Goal: Information Seeking & Learning: Check status

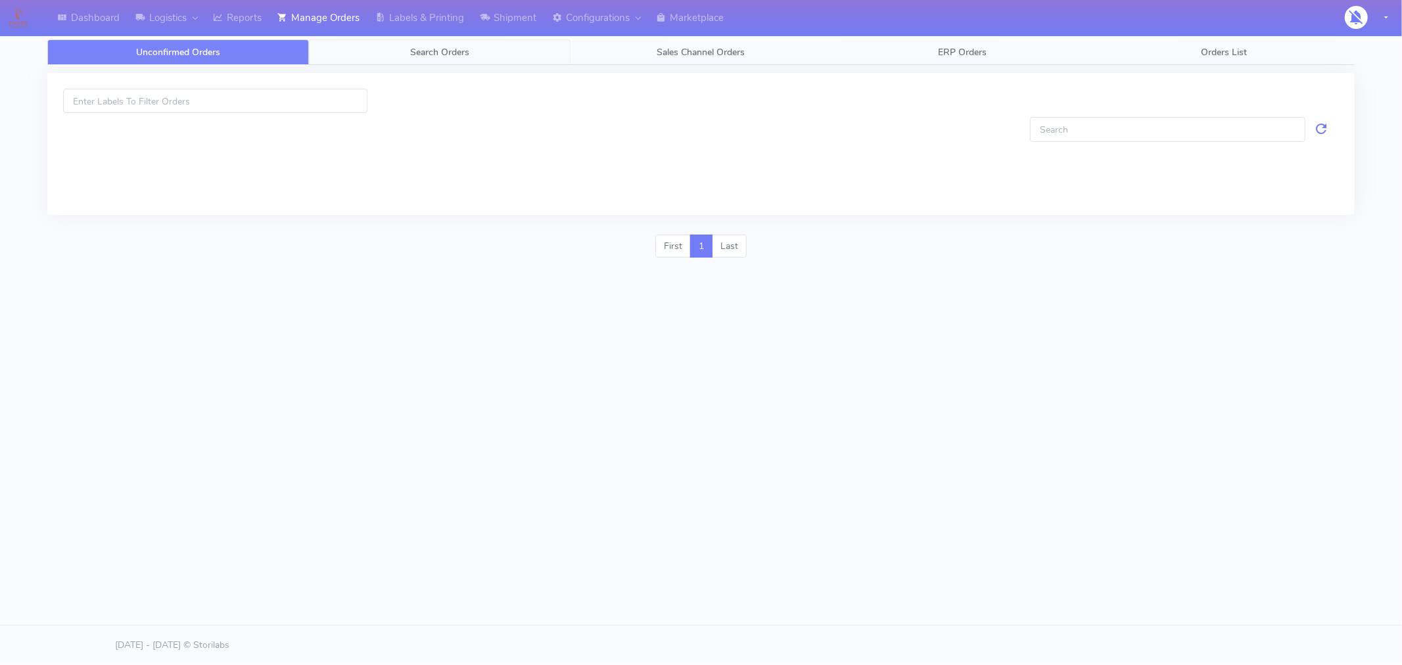
click at [455, 59] on link "Search Orders" at bounding box center [440, 52] width 262 height 26
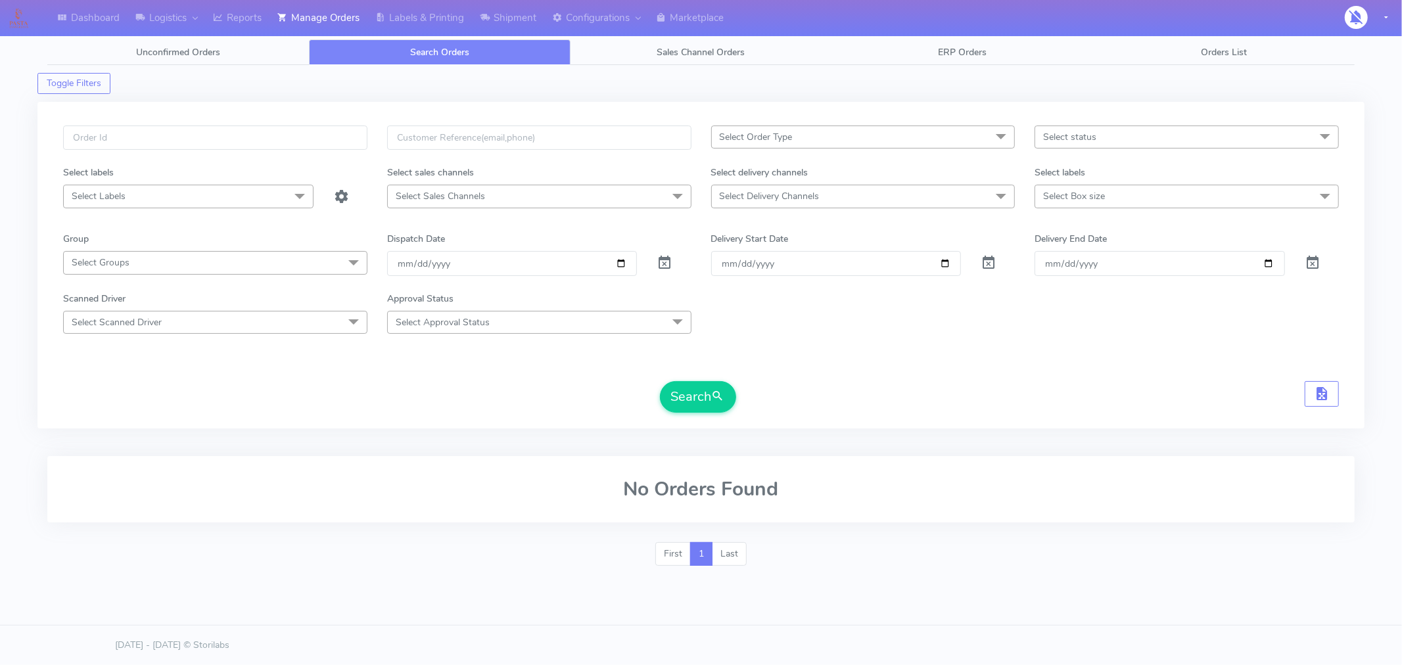
click at [1092, 138] on span "Select status" at bounding box center [1069, 137] width 53 height 12
click at [955, 402] on div "Search" at bounding box center [701, 397] width 1276 height 32
click at [1197, 139] on span "Select status" at bounding box center [1187, 137] width 304 height 23
click at [1098, 387] on div "Search" at bounding box center [701, 397] width 1276 height 32
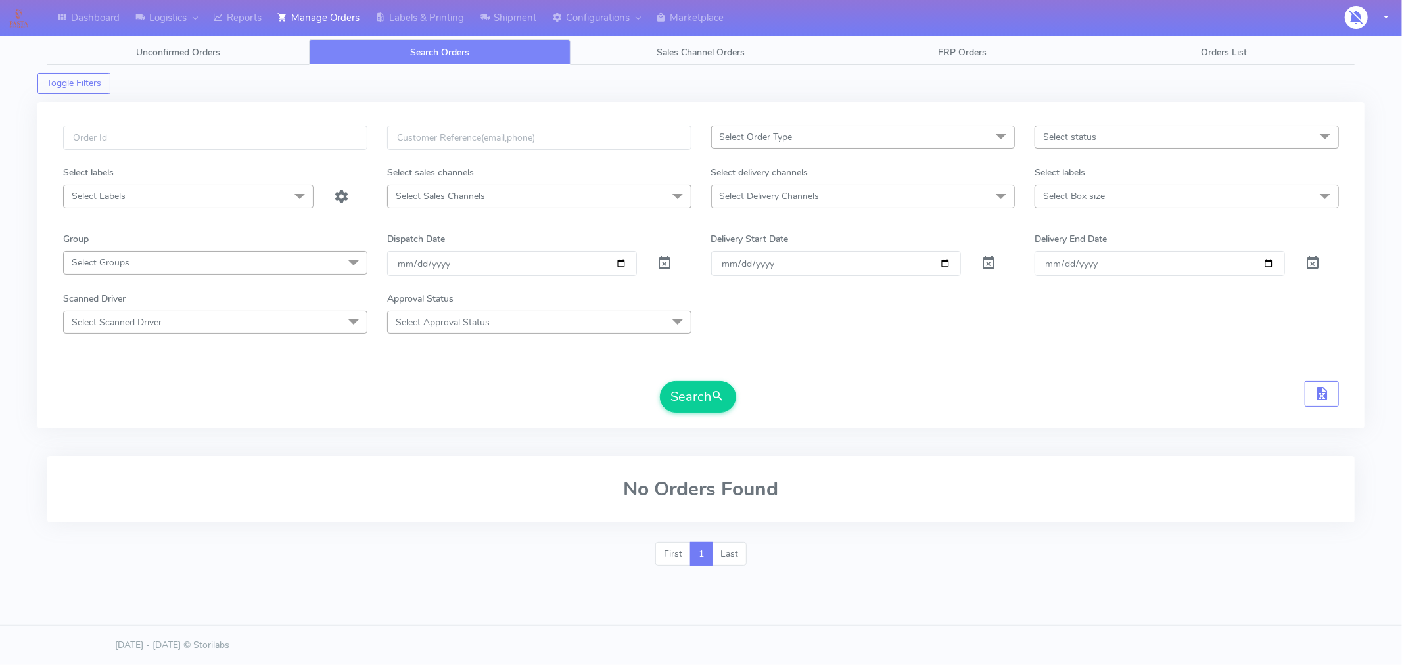
click at [1235, 145] on span "Select status" at bounding box center [1187, 137] width 304 height 23
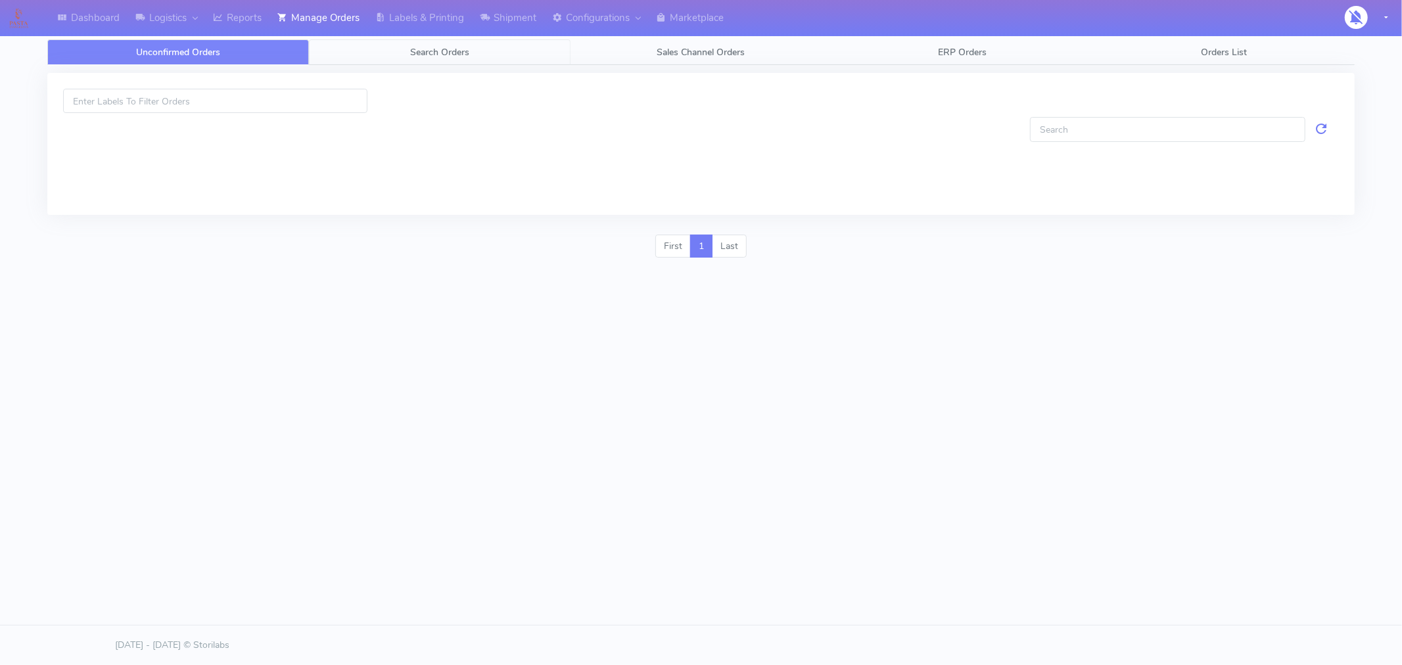
click at [458, 60] on link "Search Orders" at bounding box center [440, 52] width 262 height 26
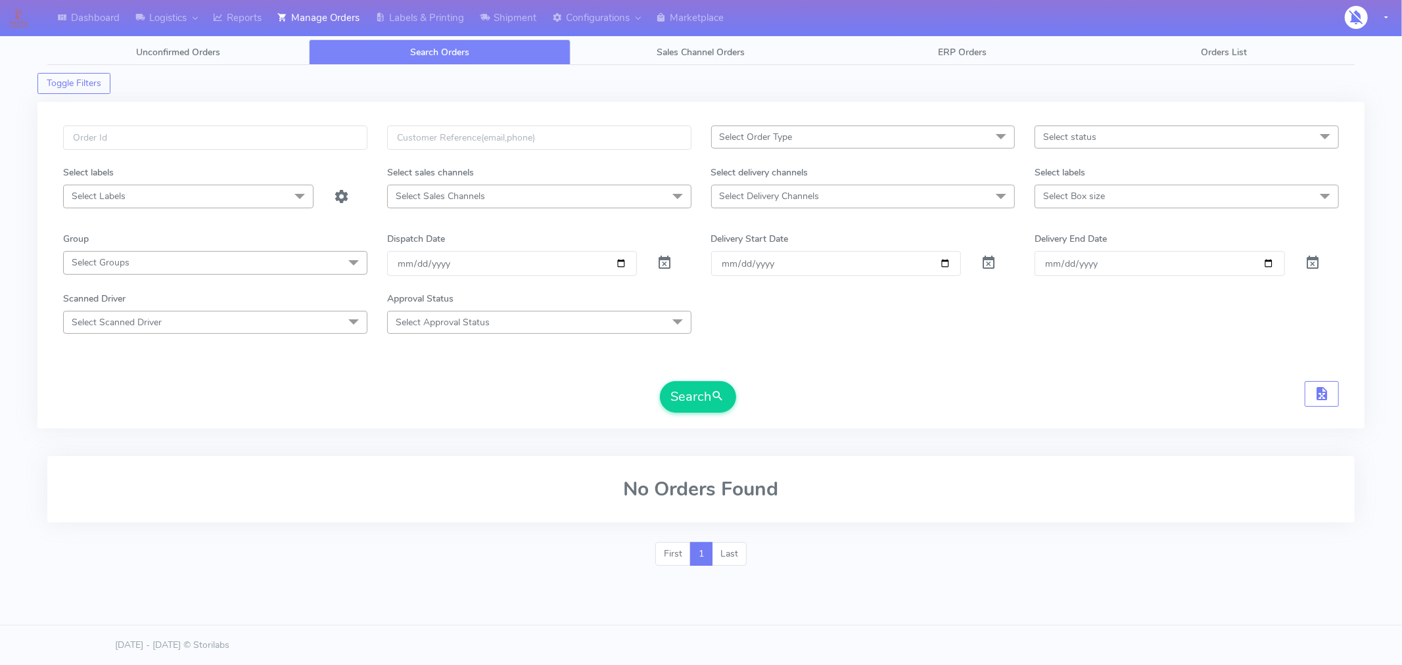
click at [1111, 152] on div "Select status No data available" at bounding box center [1187, 146] width 324 height 40
click at [1116, 147] on span "Select status" at bounding box center [1187, 137] width 304 height 23
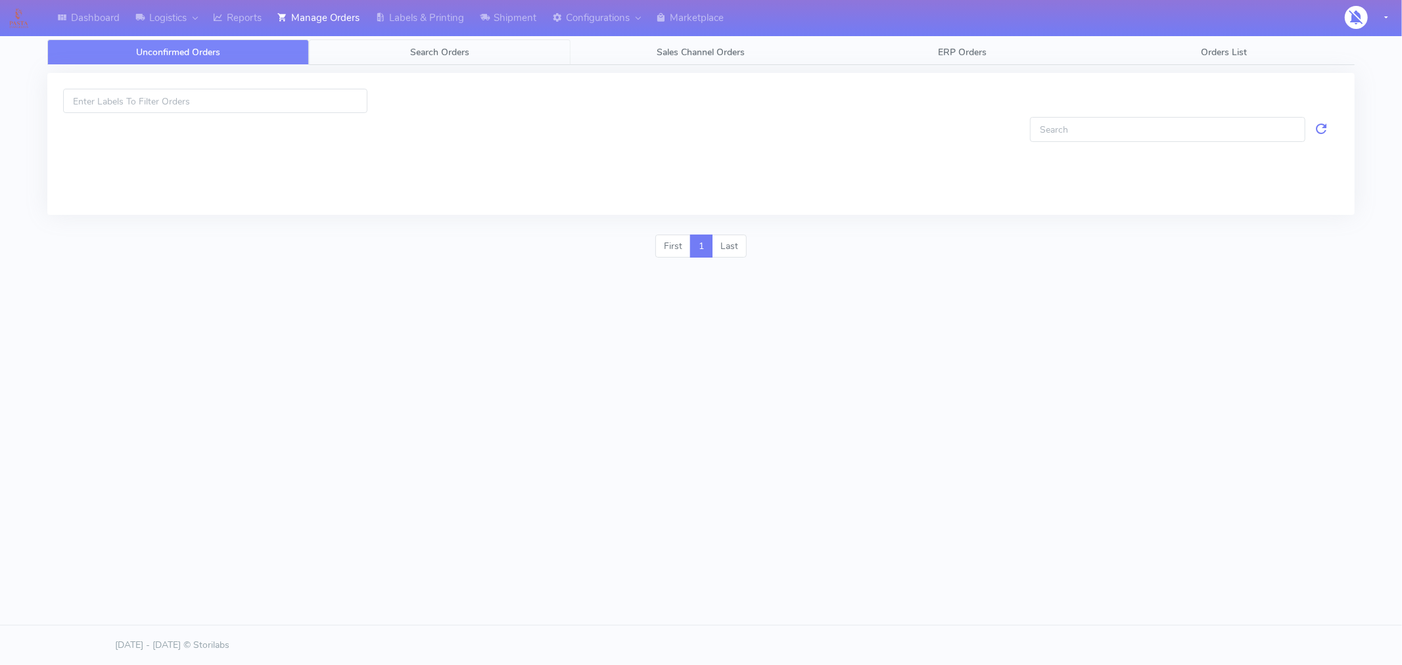
click at [442, 46] on span "Search Orders" at bounding box center [439, 52] width 59 height 12
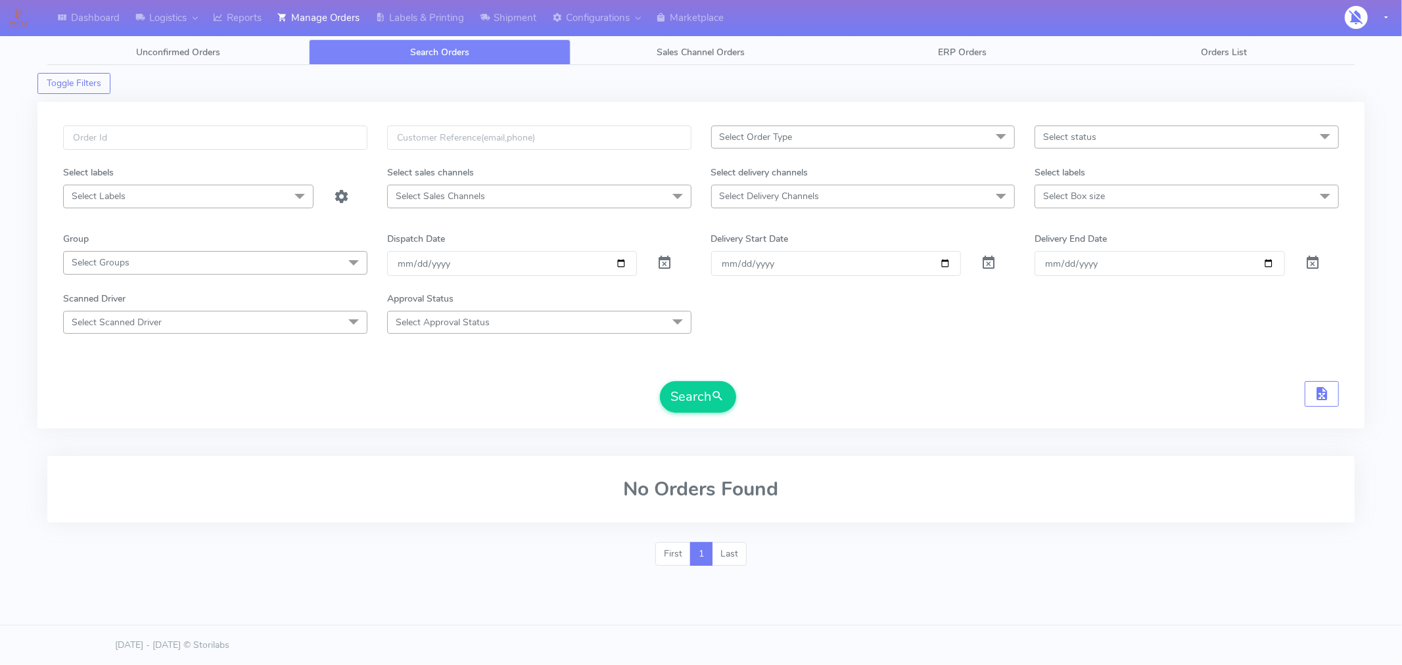
click at [1212, 141] on span "Select status" at bounding box center [1187, 137] width 304 height 23
click at [1101, 332] on div "Scanned Driver Select Scanned Driver No data available Approval Status Select A…" at bounding box center [701, 313] width 1296 height 42
click at [1112, 130] on span "Select status" at bounding box center [1187, 137] width 304 height 23
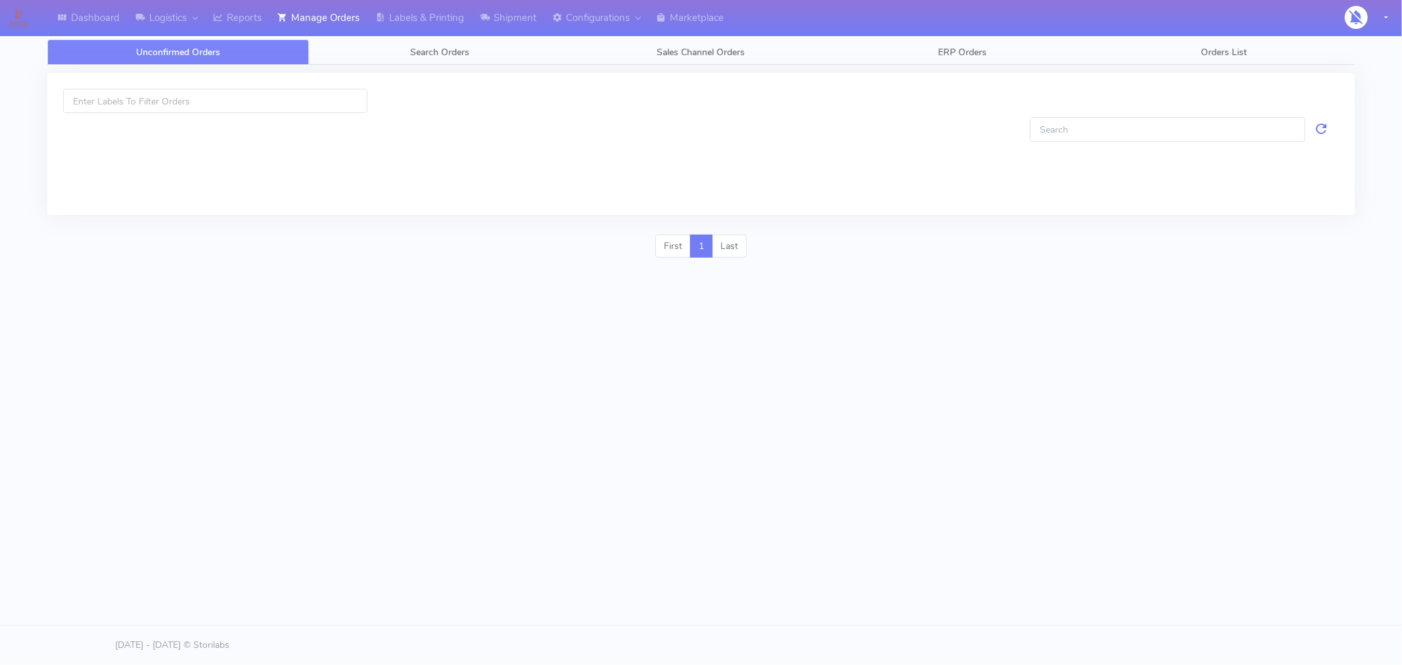
click at [153, 139] on div at bounding box center [701, 158] width 1276 height 82
click at [446, 60] on link "Search Orders" at bounding box center [440, 52] width 262 height 26
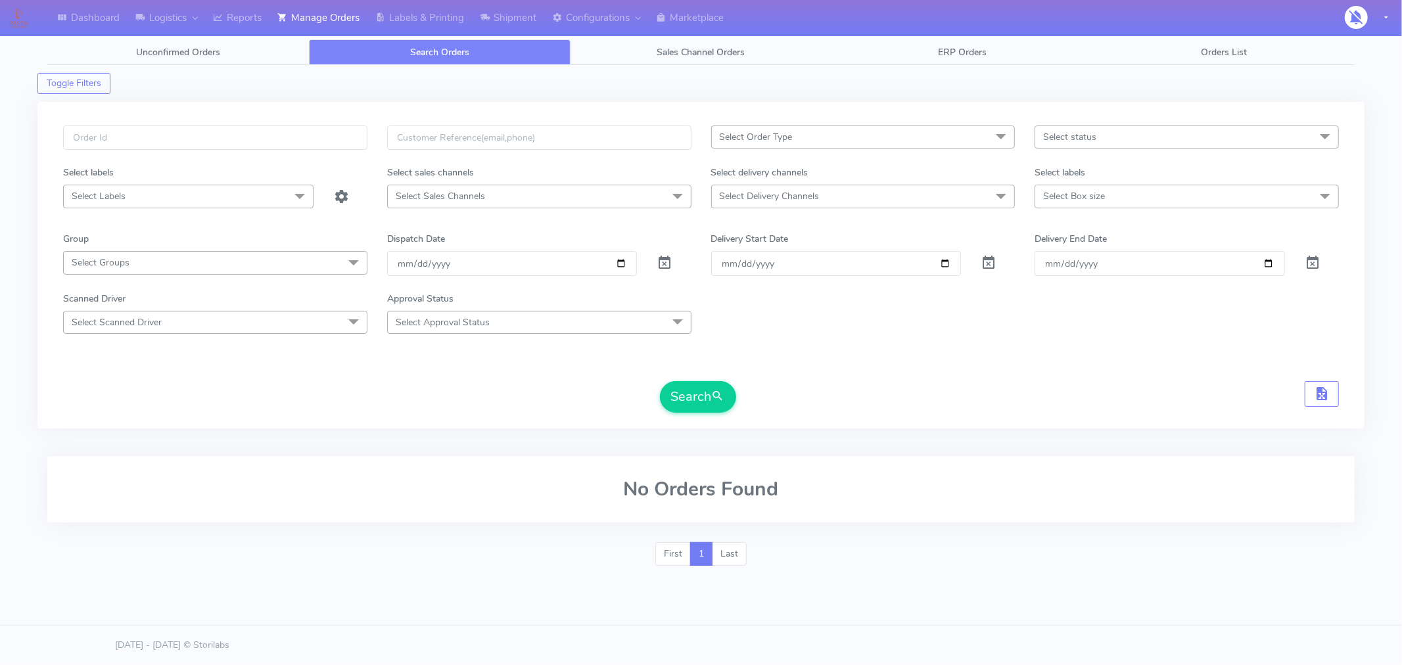
click at [1179, 145] on span "Select status" at bounding box center [1187, 137] width 304 height 23
click at [1101, 412] on div "Search" at bounding box center [701, 397] width 1276 height 32
click at [1098, 134] on span "Select status" at bounding box center [1187, 137] width 304 height 23
click at [885, 389] on div "Search" at bounding box center [701, 397] width 1276 height 32
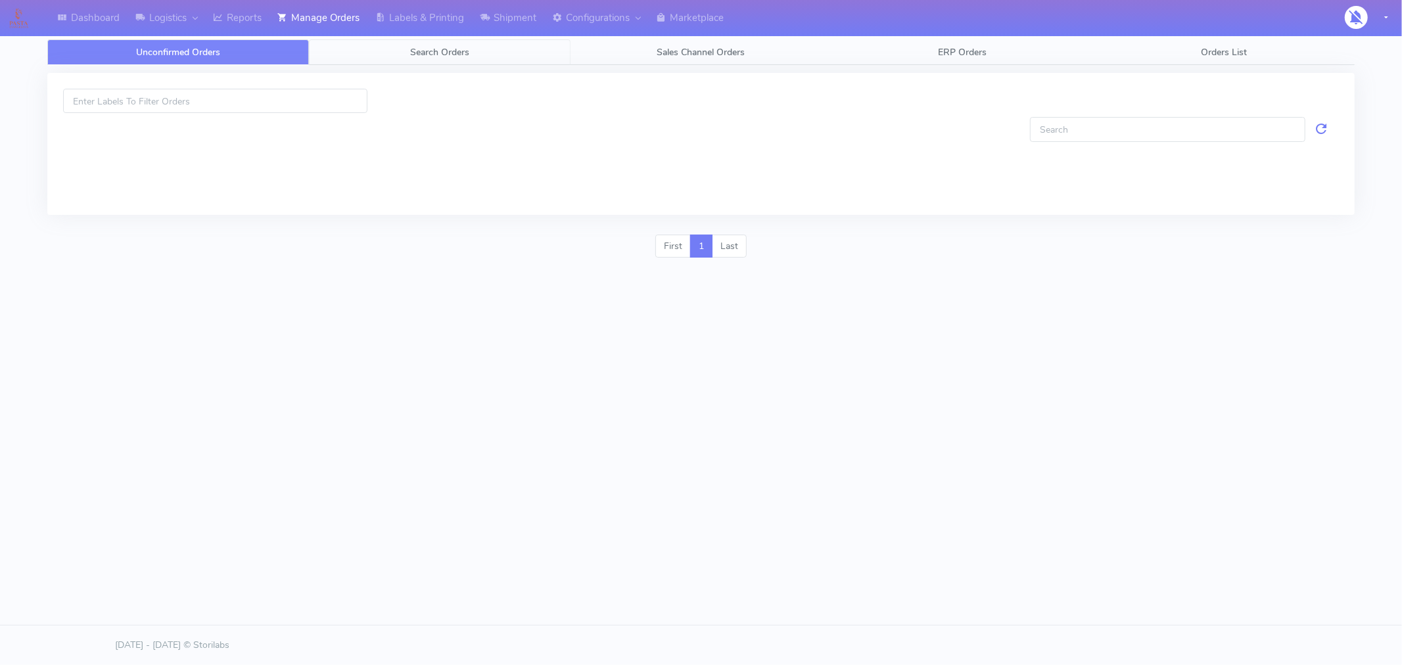
click at [430, 58] on link "Search Orders" at bounding box center [440, 52] width 262 height 26
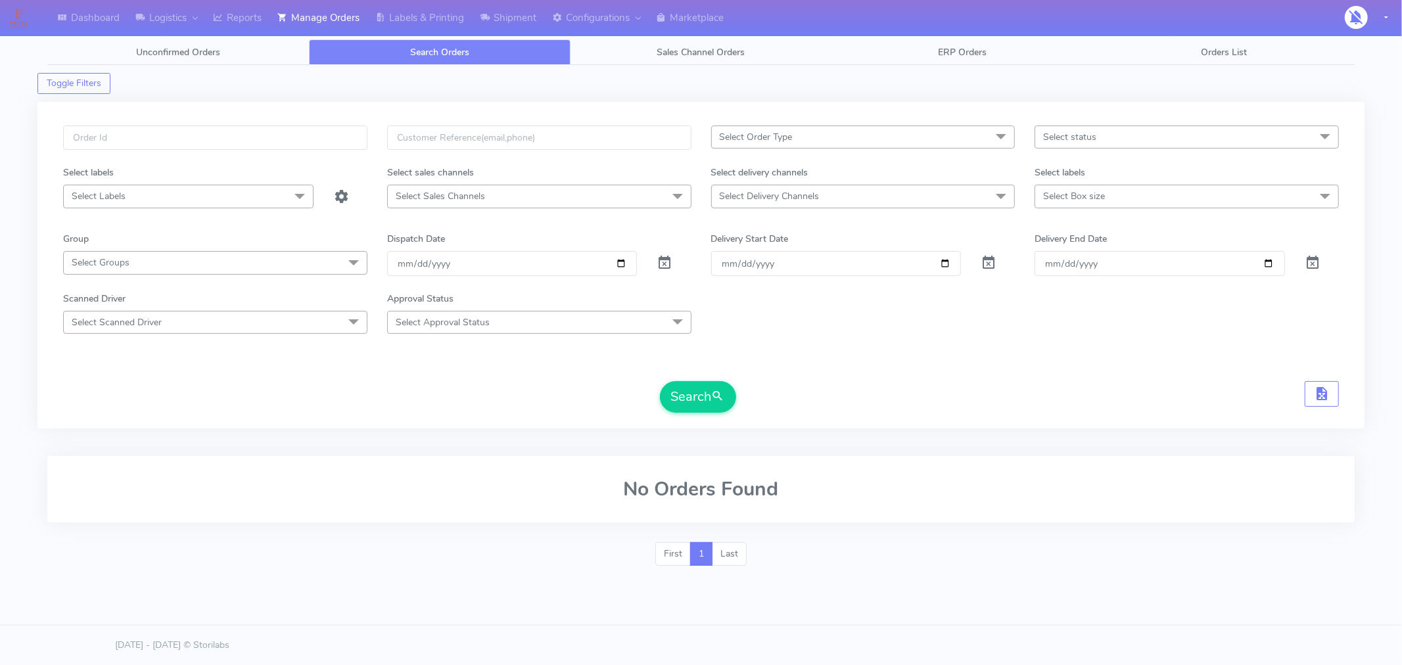
click at [1055, 139] on span "Select status" at bounding box center [1069, 137] width 53 height 12
click at [615, 262] on input "[DATE]" at bounding box center [512, 263] width 250 height 24
type input "[DATE]"
click at [1094, 139] on span "Select status" at bounding box center [1069, 137] width 53 height 12
click at [1074, 242] on div "Confirmed" at bounding box center [1187, 248] width 290 height 14
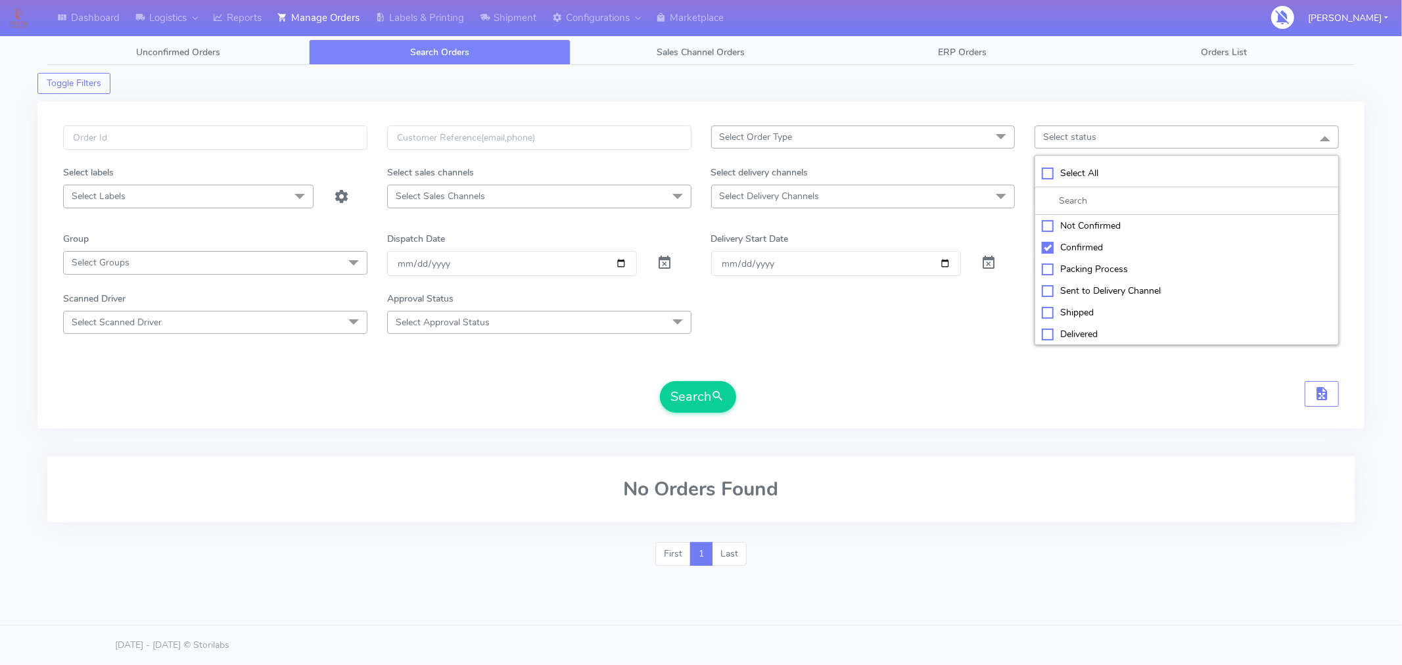
checkbox input "true"
click at [1076, 276] on div "Packing Process" at bounding box center [1187, 271] width 290 height 14
checkbox input "true"
click at [1082, 229] on div "Not Confirmed" at bounding box center [1187, 227] width 290 height 14
checkbox input "true"
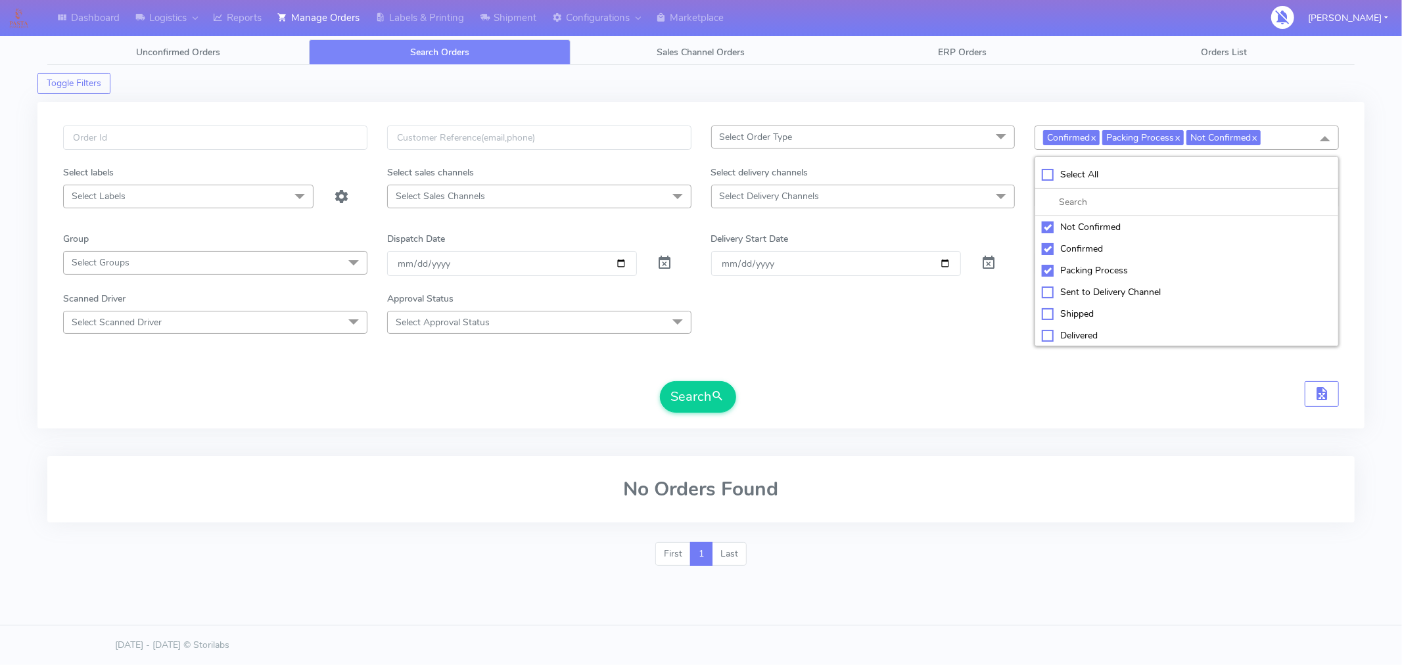
click at [1072, 296] on div "Sent to Delivery Channel" at bounding box center [1187, 292] width 290 height 14
checkbox input "true"
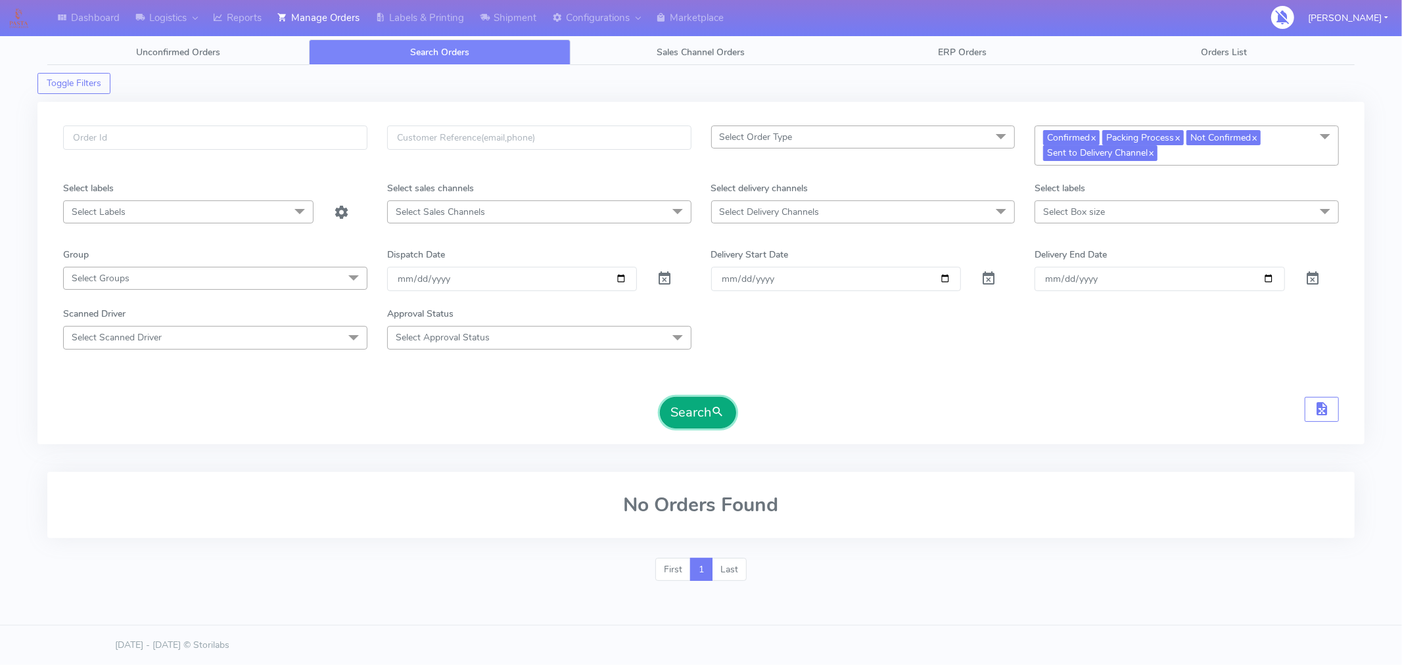
click at [713, 419] on span "submit" at bounding box center [718, 413] width 13 height 18
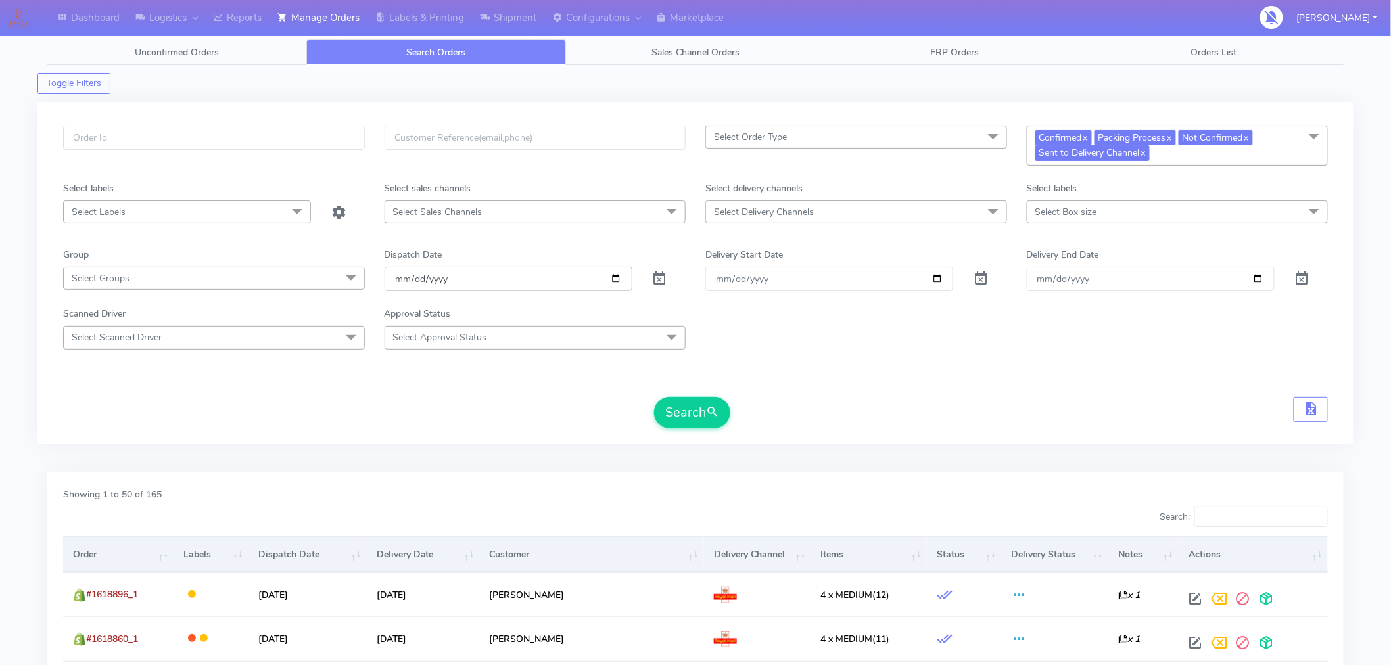
click at [616, 277] on input "[DATE]" at bounding box center [509, 279] width 248 height 24
type input "[DATE]"
click at [1088, 137] on link "x" at bounding box center [1085, 137] width 6 height 14
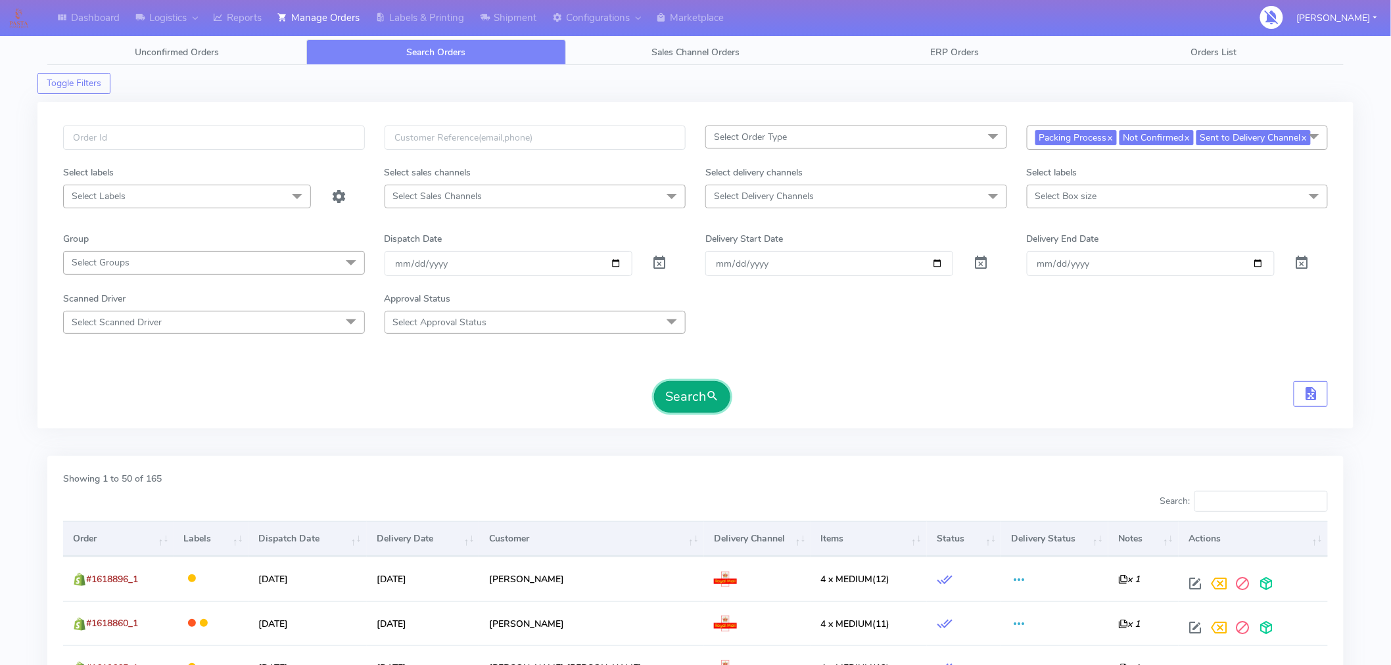
click at [714, 406] on span "submit" at bounding box center [712, 397] width 13 height 18
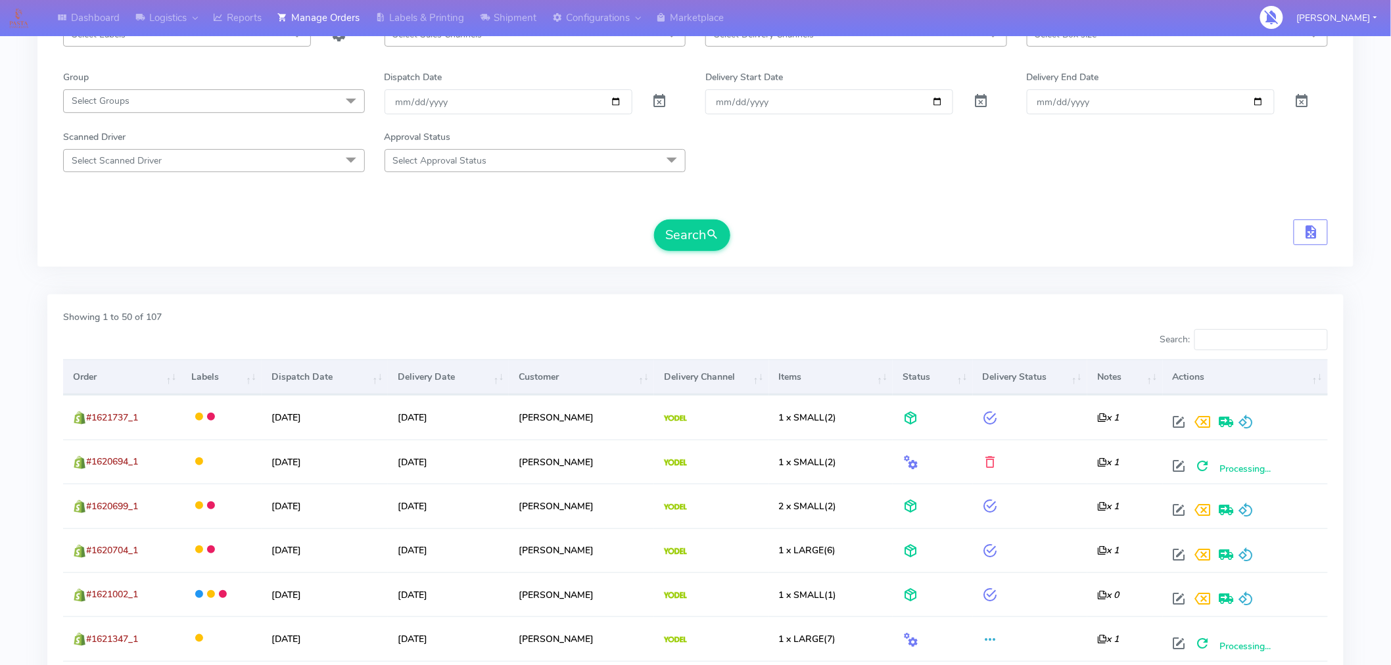
scroll to position [155, 0]
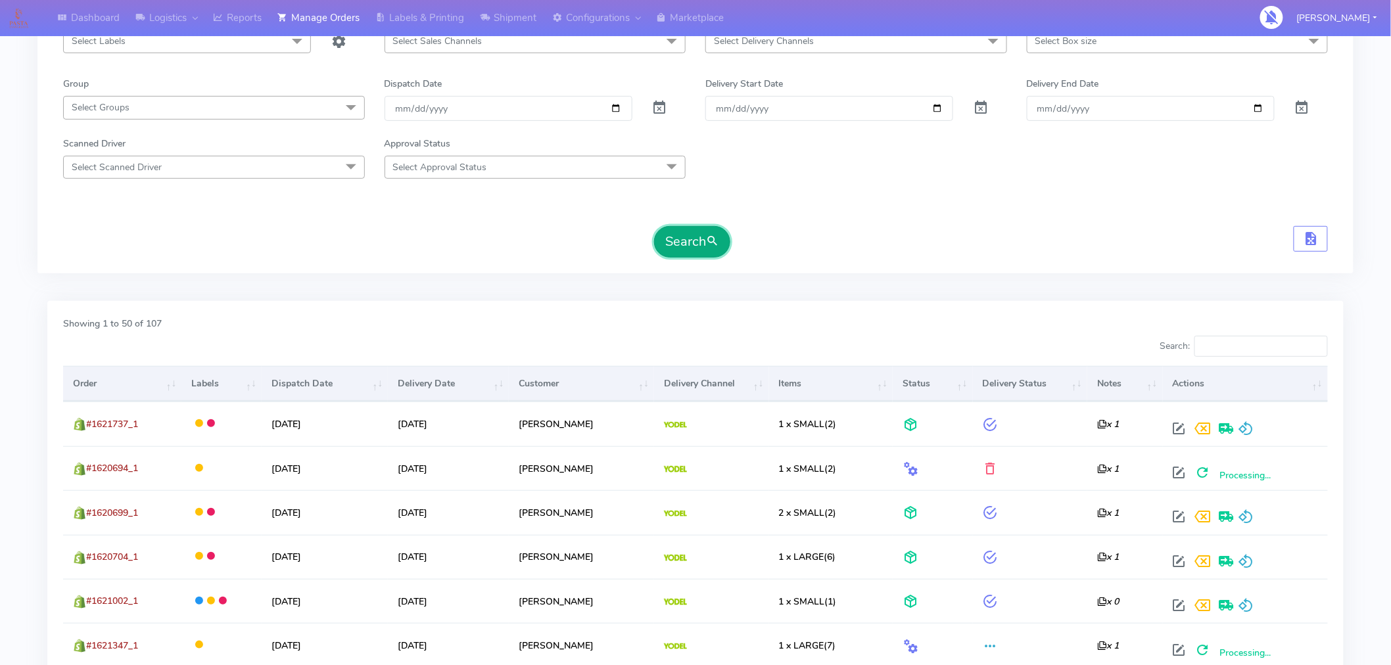
click at [690, 255] on button "Search" at bounding box center [692, 242] width 76 height 32
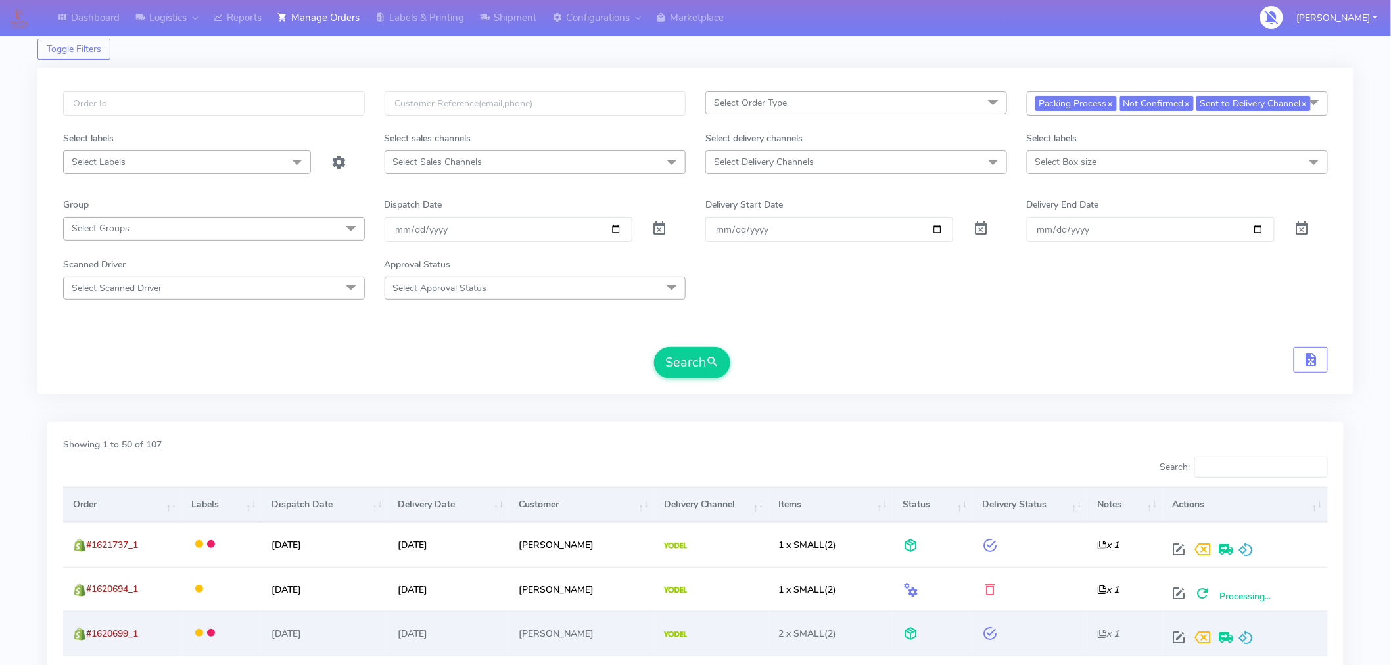
scroll to position [0, 0]
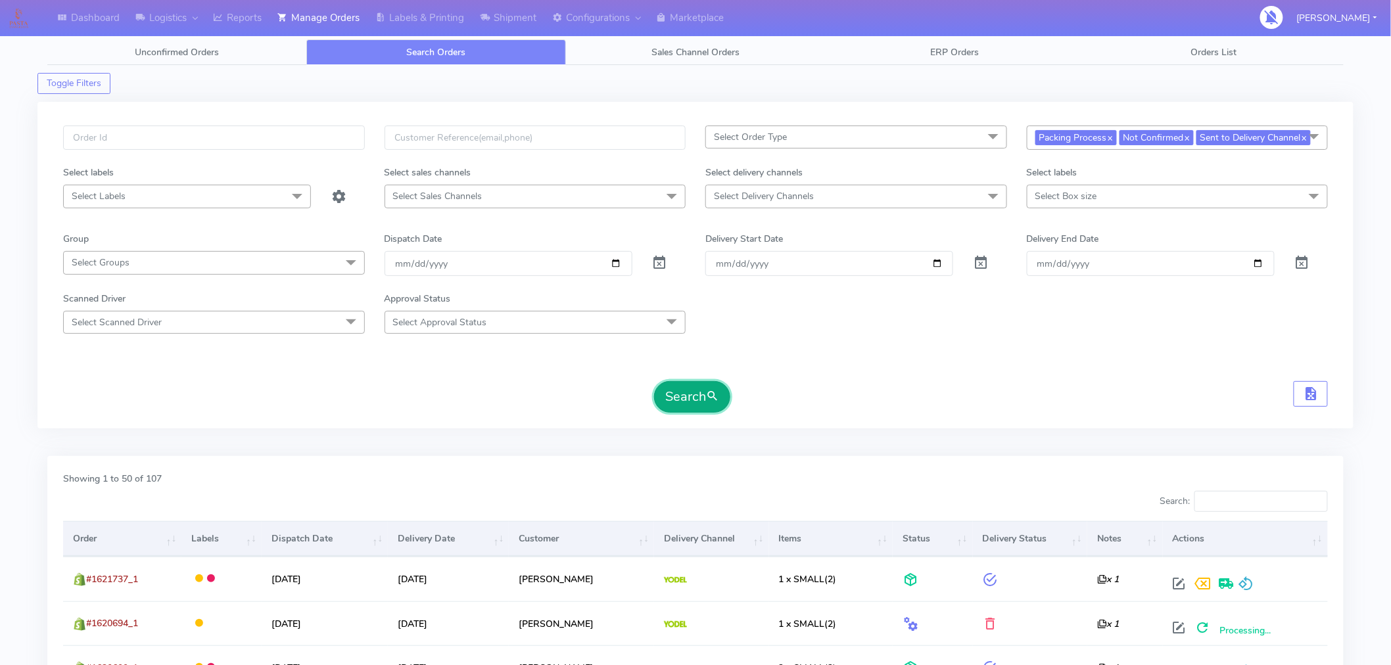
click at [697, 410] on button "Search" at bounding box center [692, 397] width 76 height 32
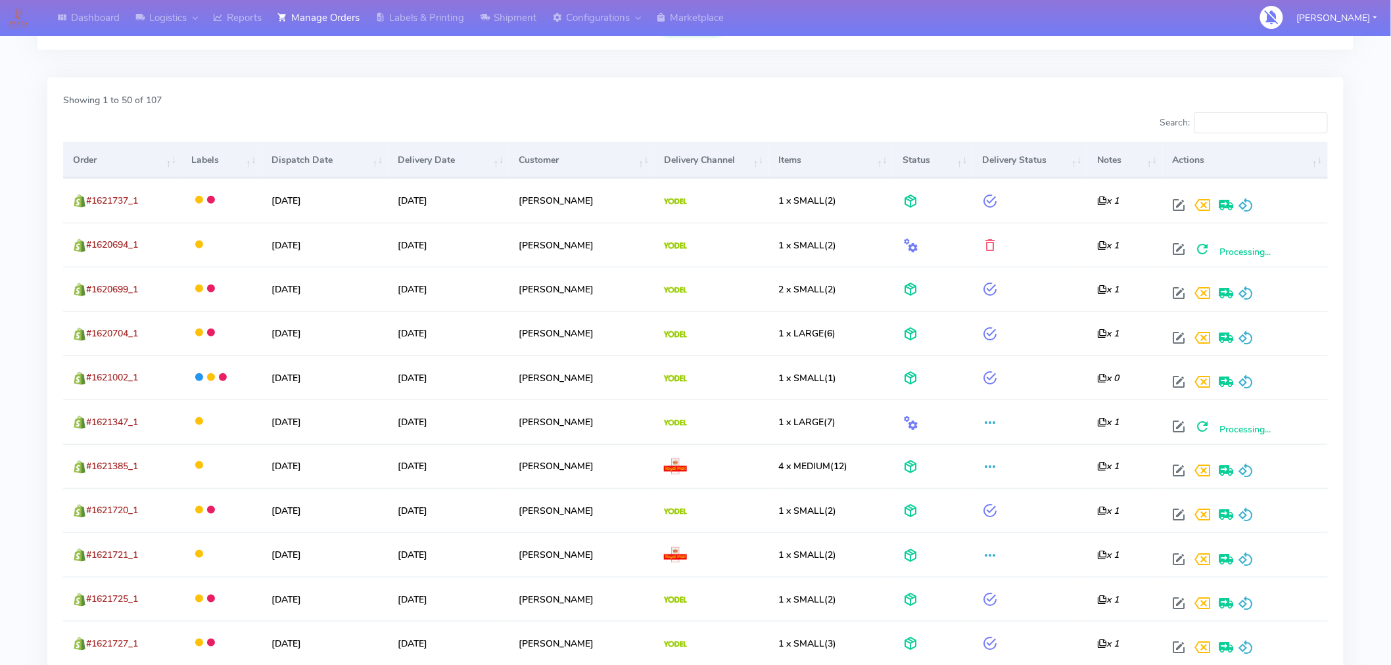
scroll to position [376, 0]
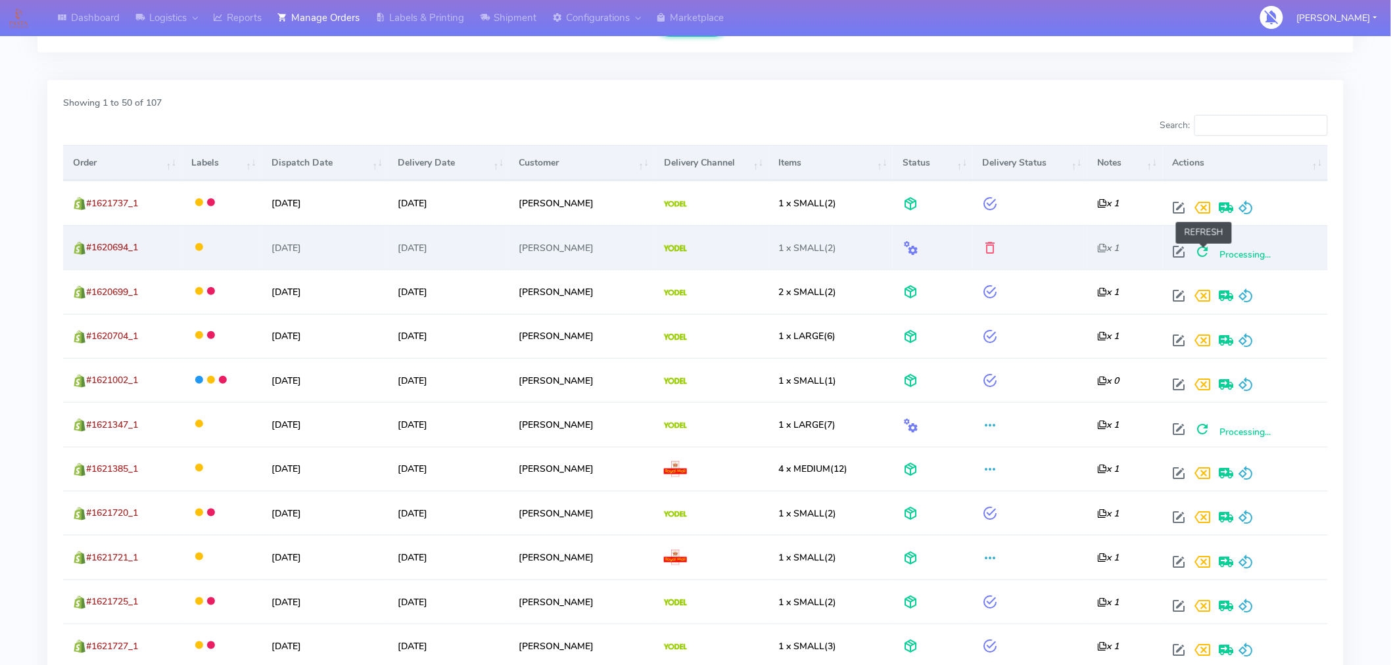
click at [1204, 261] on span at bounding box center [1203, 254] width 24 height 12
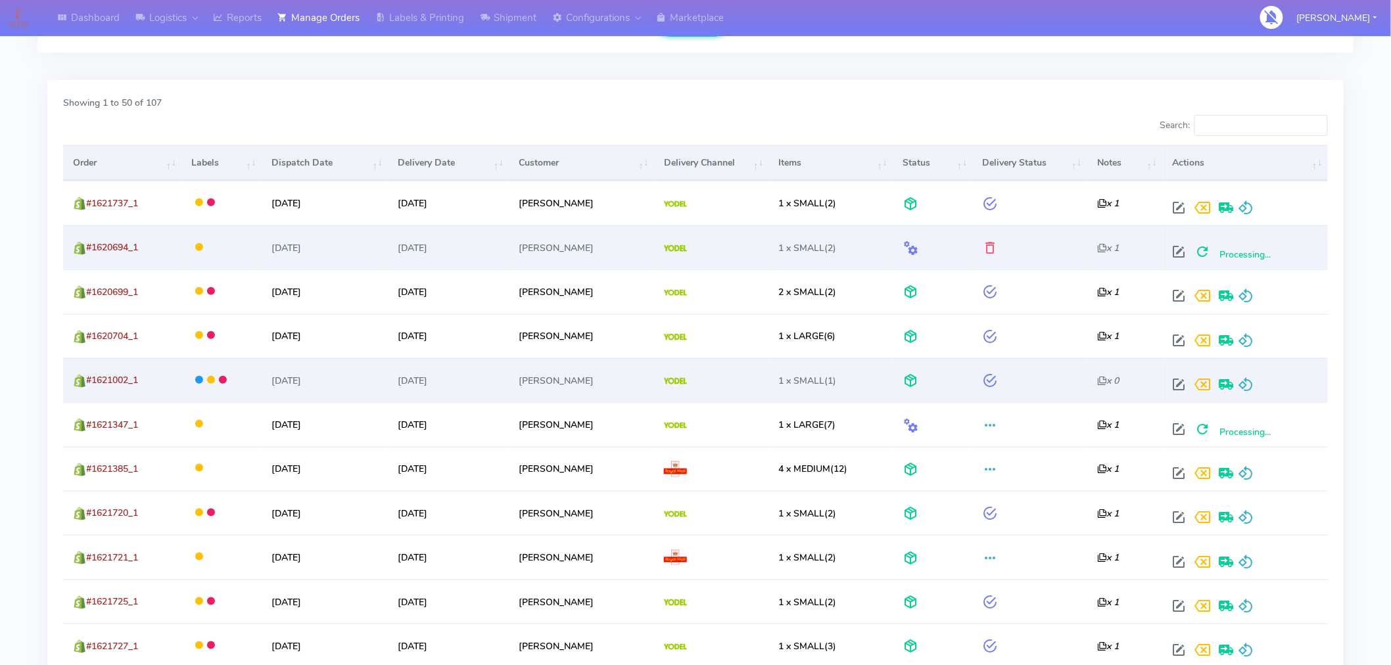
scroll to position [431, 0]
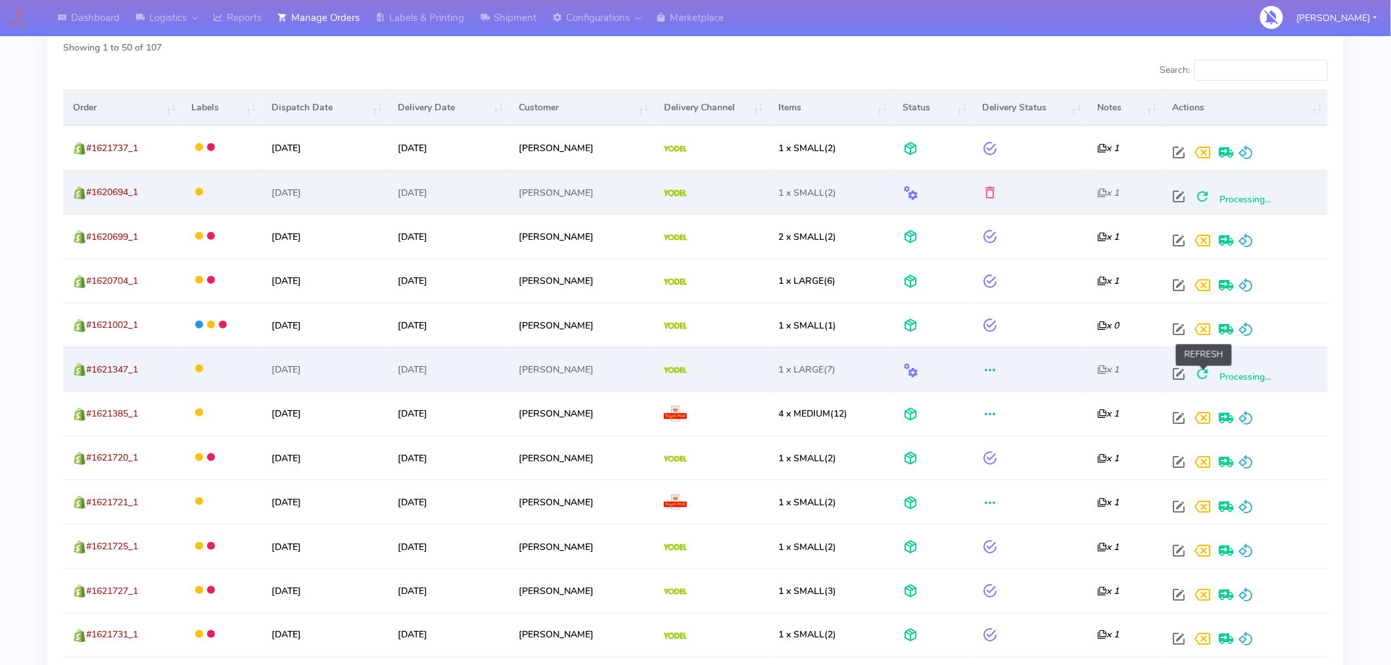
click at [1204, 383] on span at bounding box center [1203, 377] width 24 height 12
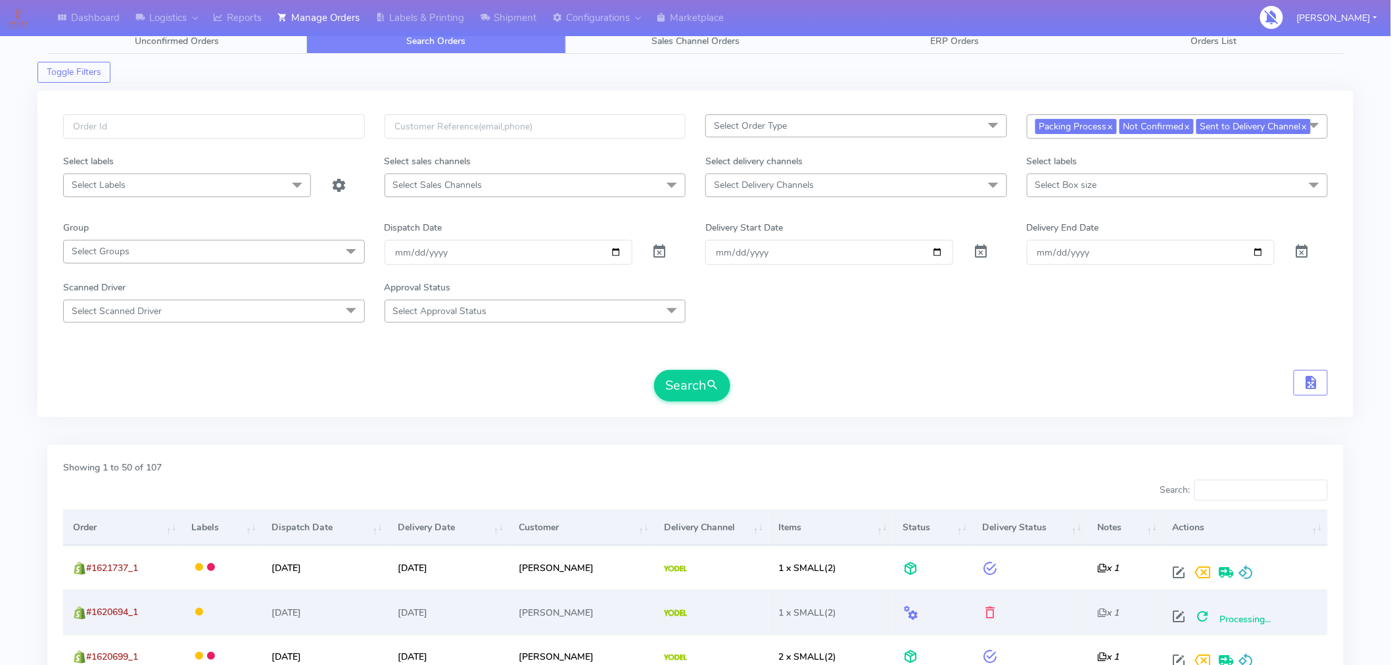
scroll to position [0, 0]
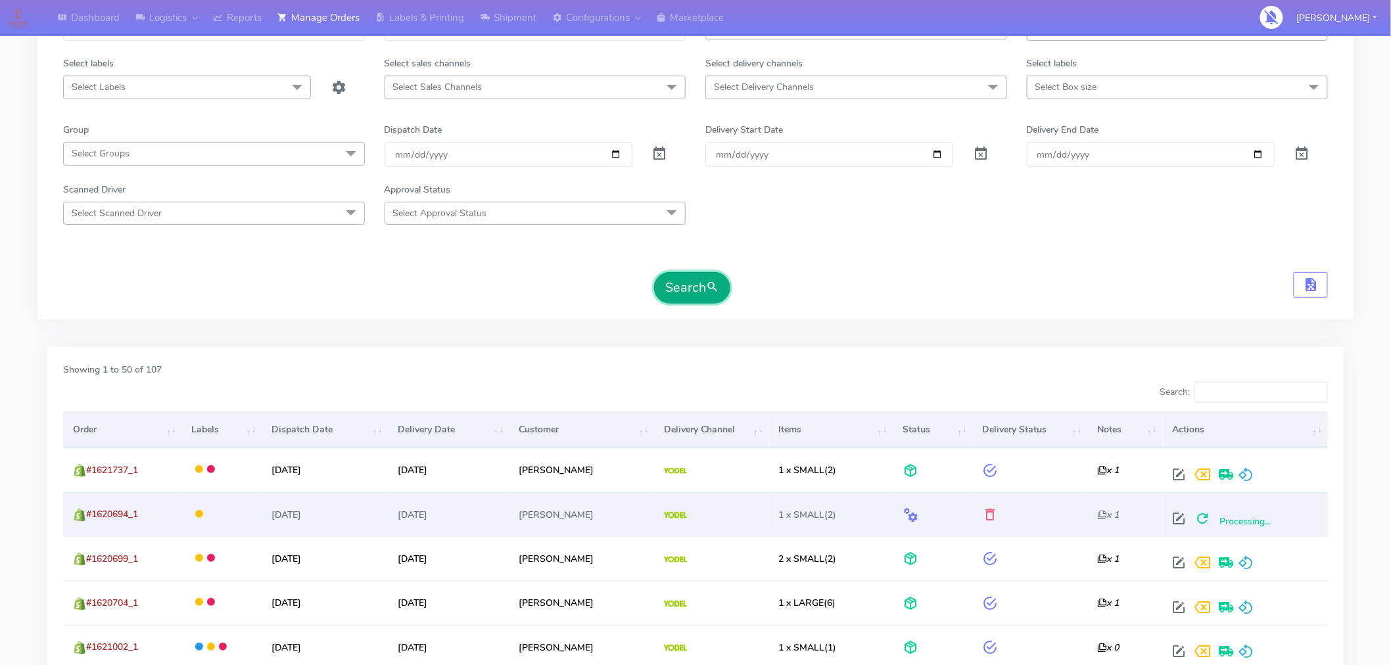
click at [717, 296] on span "submit" at bounding box center [712, 288] width 13 height 18
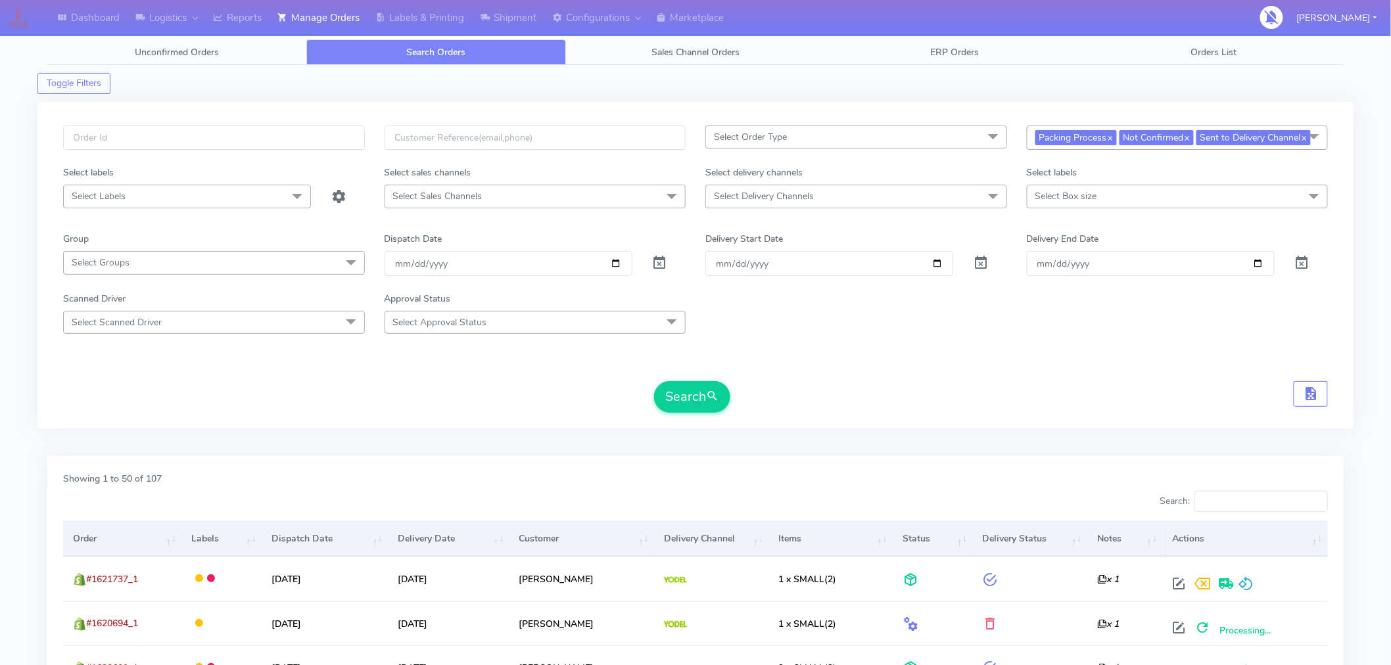
click at [802, 208] on span "Select Delivery Channels" at bounding box center [856, 196] width 302 height 23
click at [744, 379] on div "Yodel" at bounding box center [856, 372] width 287 height 14
checkbox input "true"
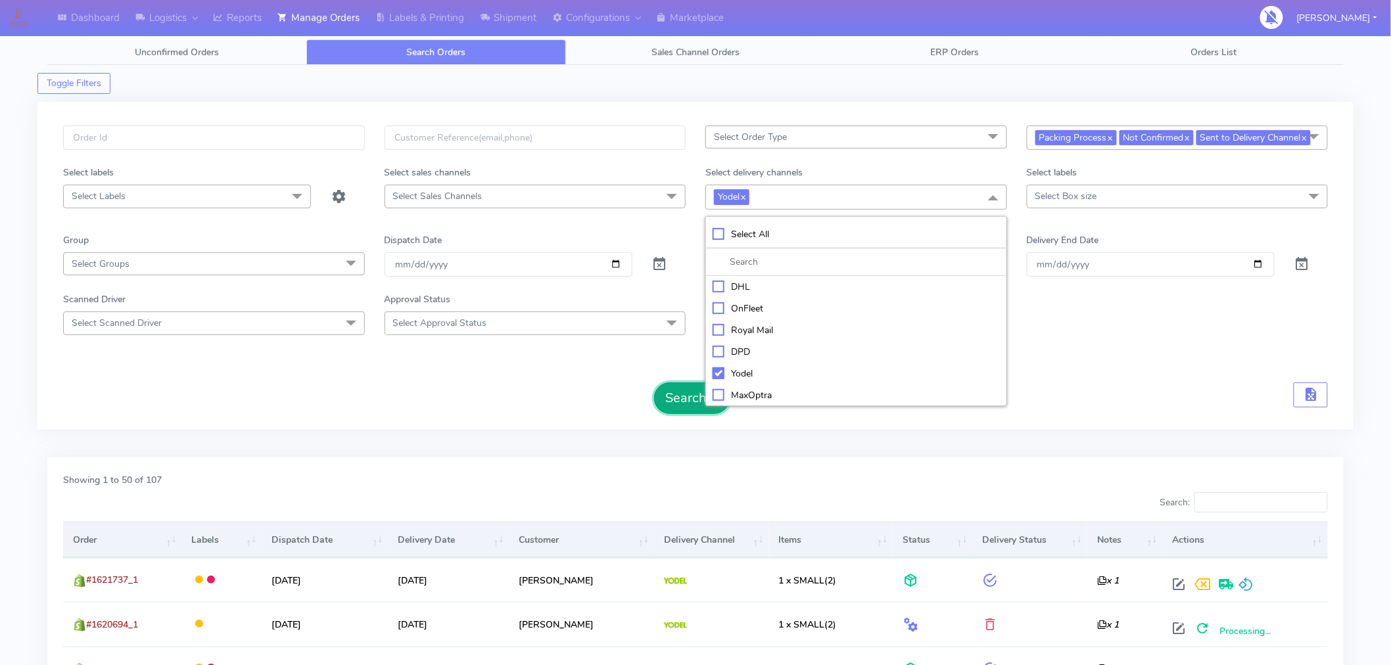
click at [674, 414] on button "Search" at bounding box center [692, 399] width 76 height 32
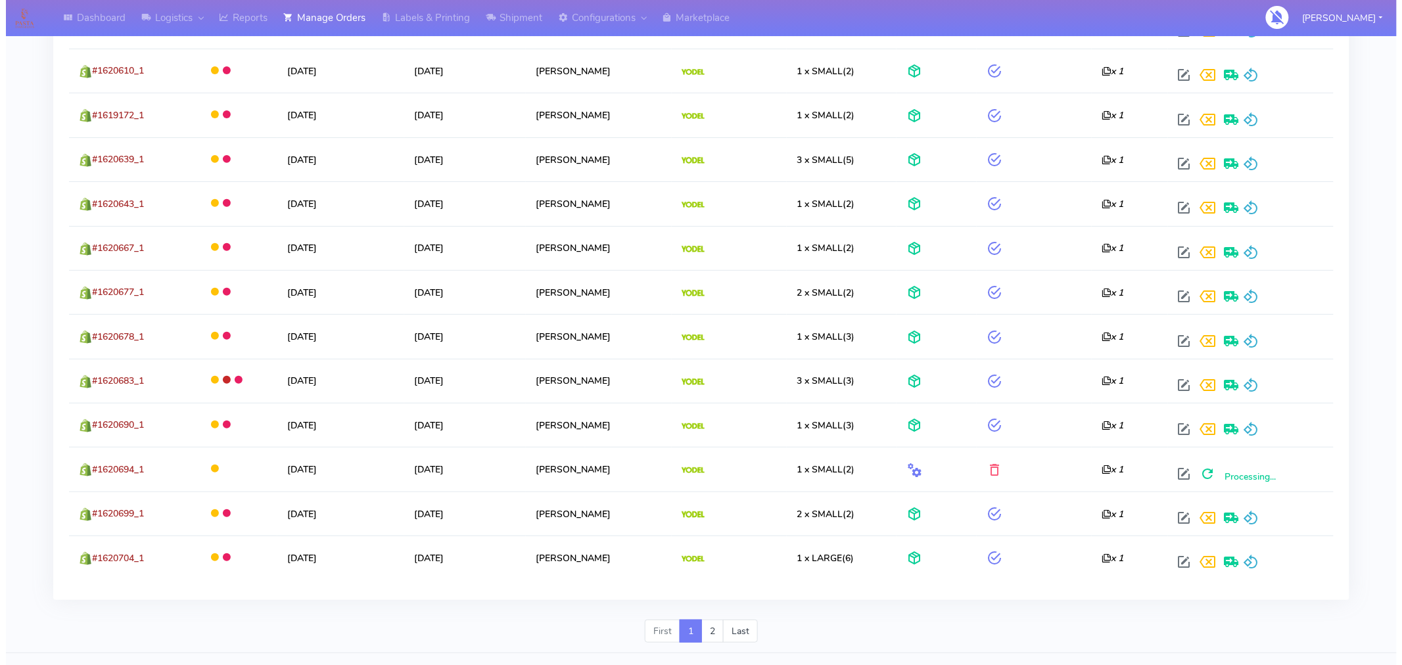
scroll to position [2239, 0]
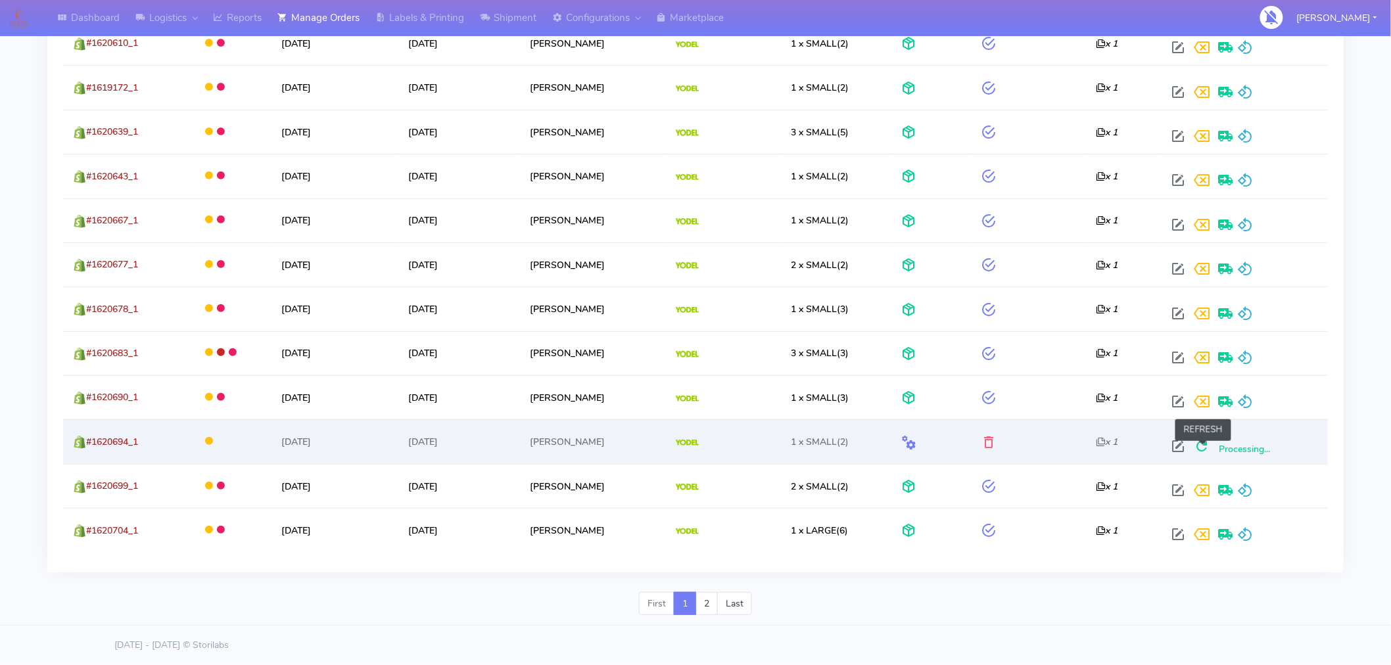
click at [1194, 443] on span at bounding box center [1202, 449] width 24 height 12
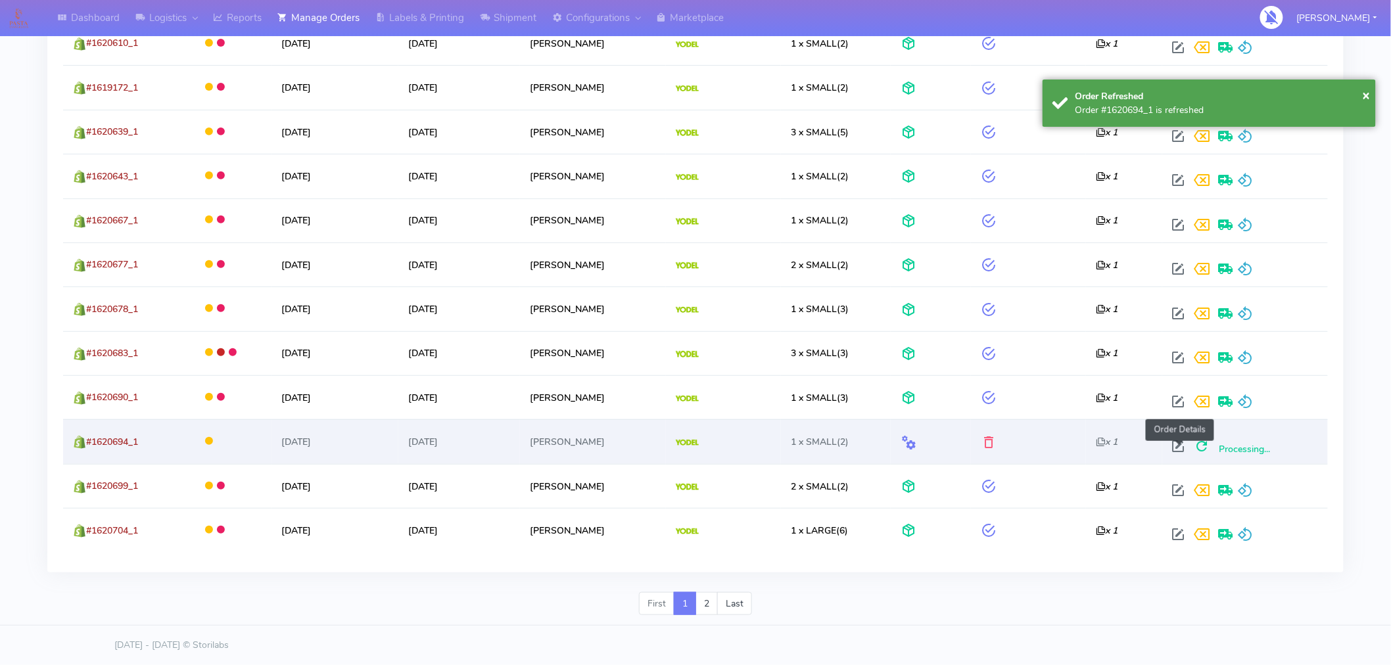
click at [1180, 448] on span at bounding box center [1179, 449] width 24 height 12
select select "5"
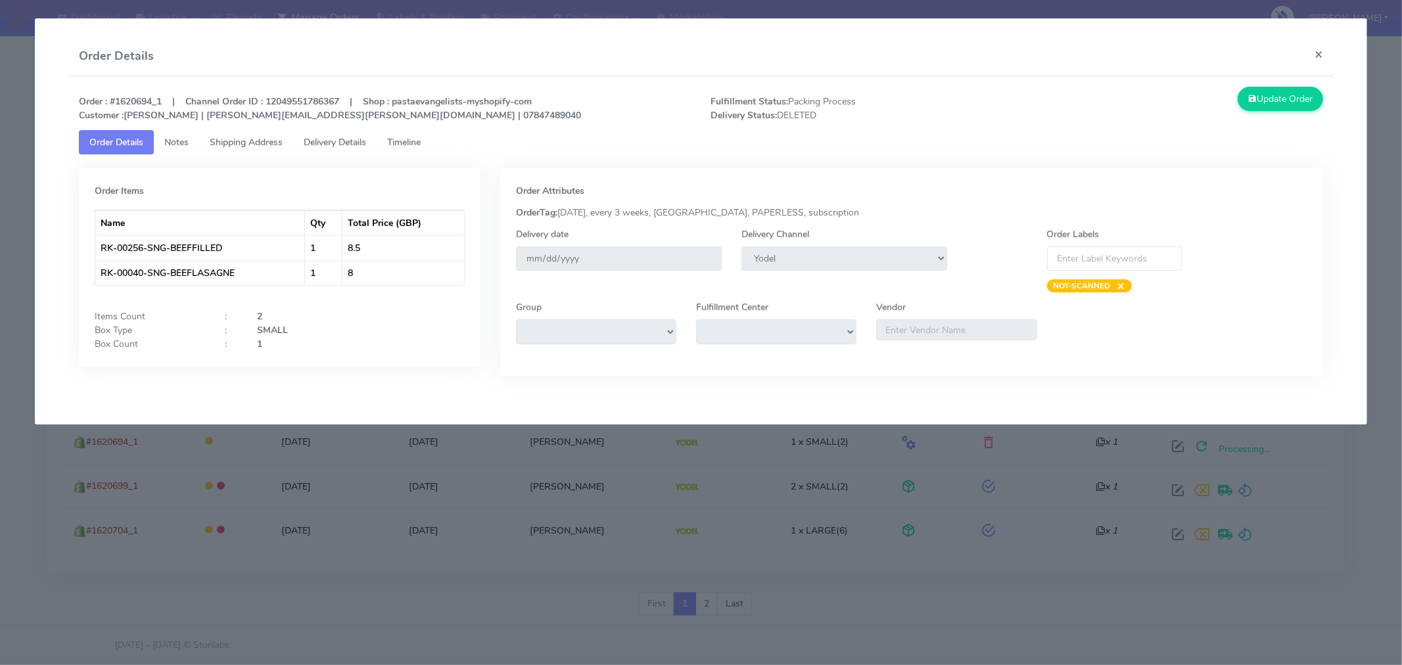
click at [416, 150] on link "Timeline" at bounding box center [404, 142] width 55 height 24
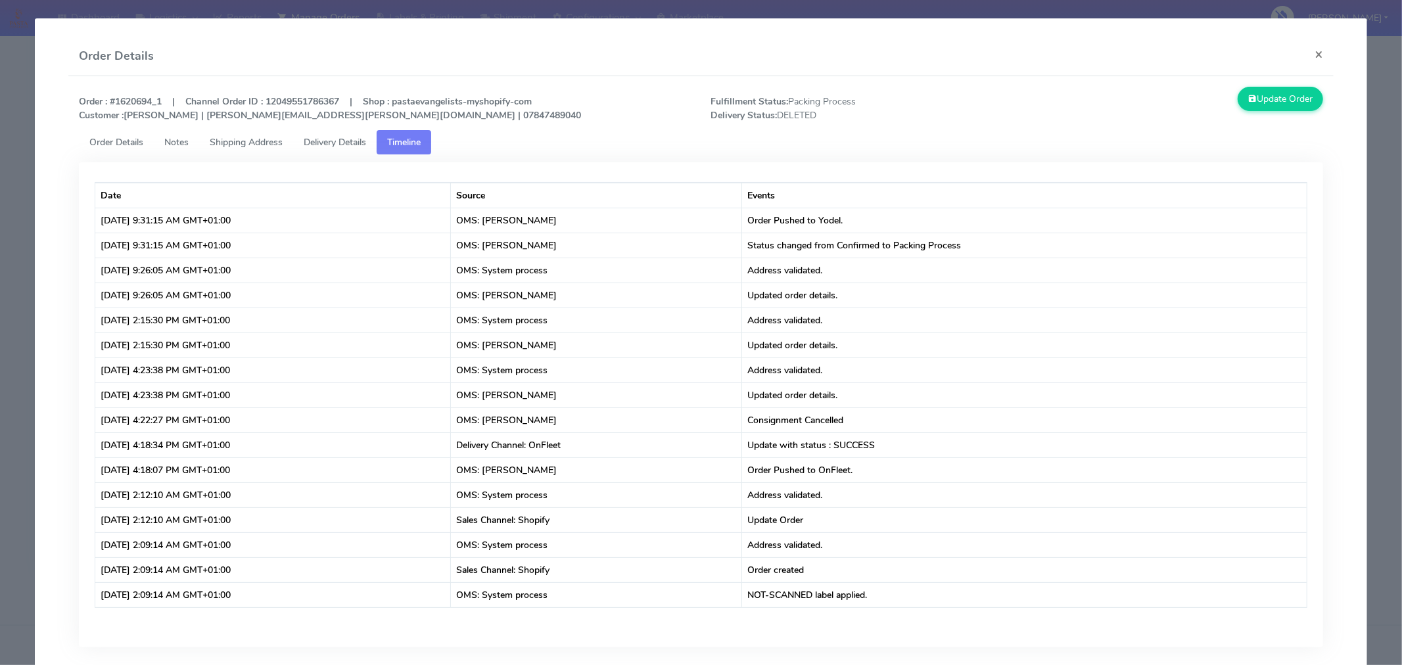
click at [1306, 120] on div "Update Order" at bounding box center [1175, 104] width 316 height 35
click at [1307, 56] on button "×" at bounding box center [1319, 54] width 30 height 35
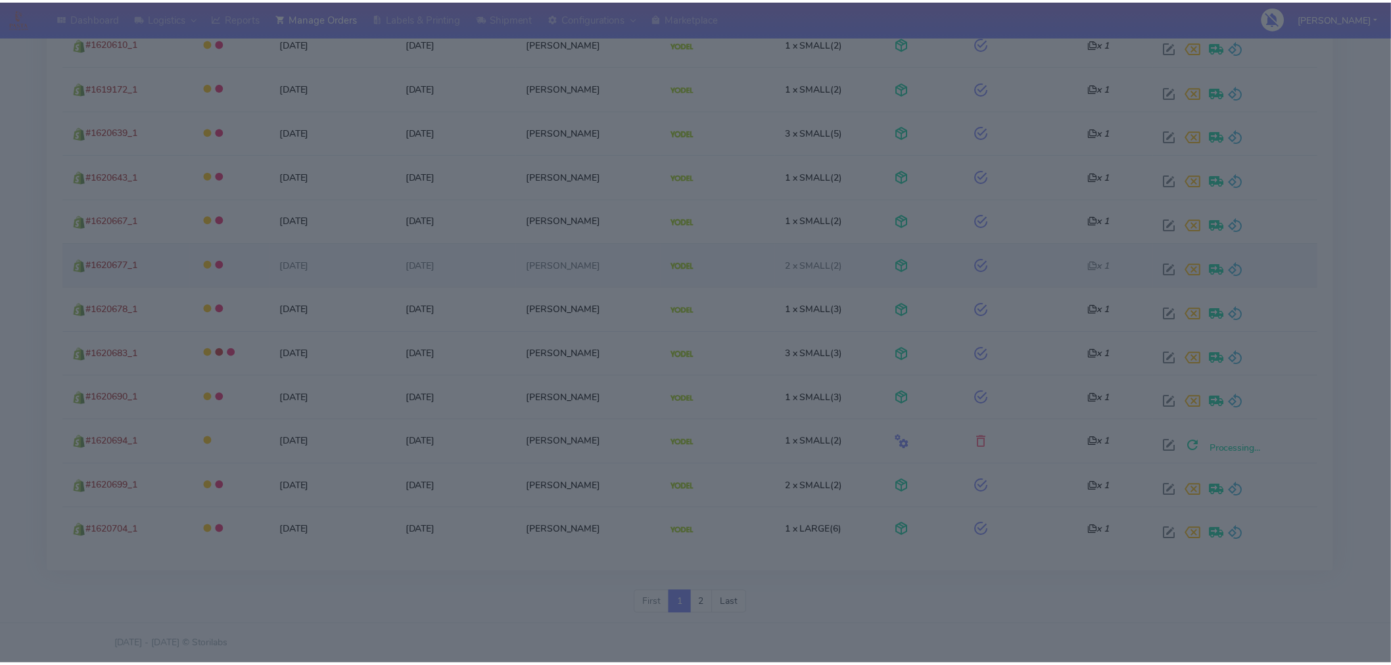
scroll to position [2224, 0]
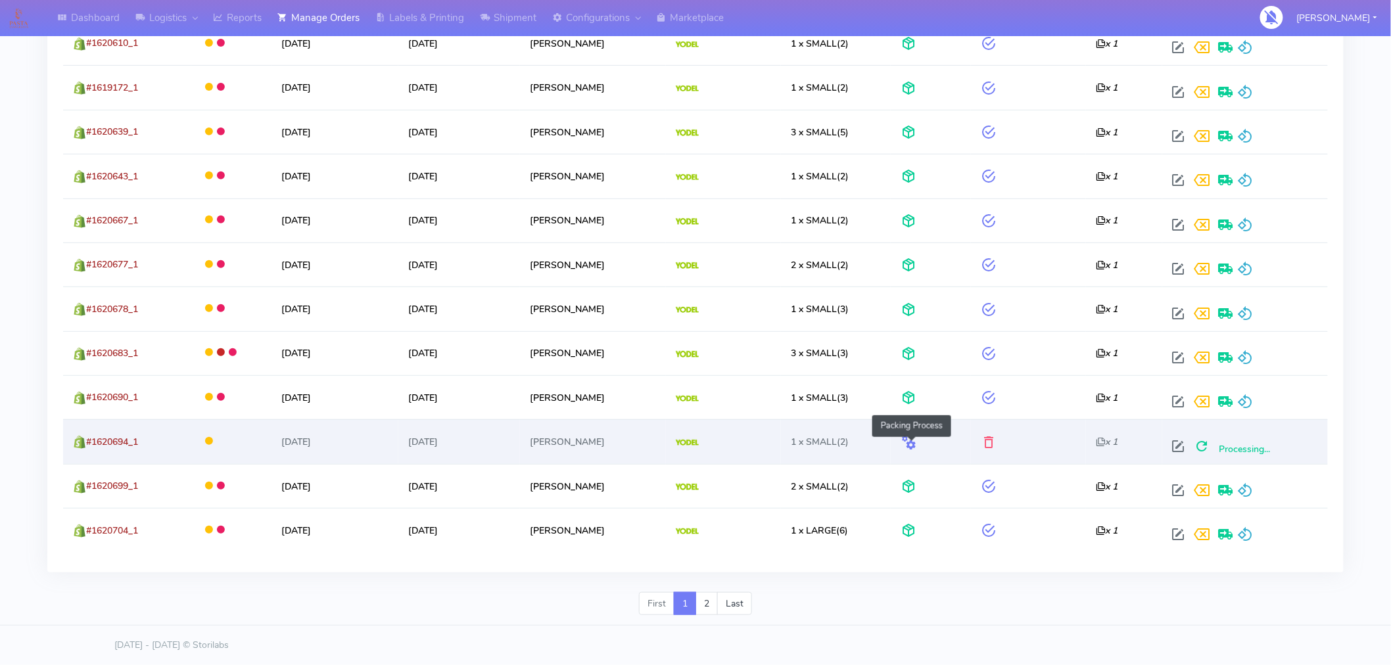
click at [909, 452] on span at bounding box center [909, 445] width 16 height 12
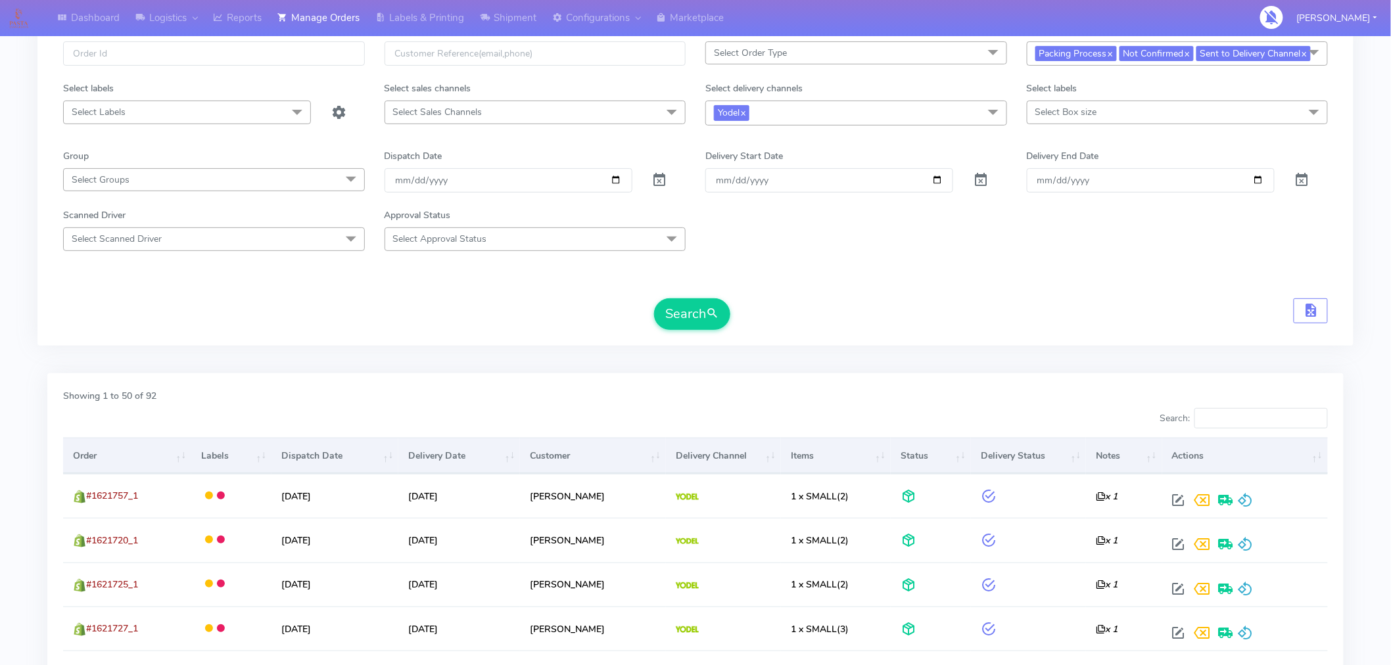
scroll to position [0, 0]
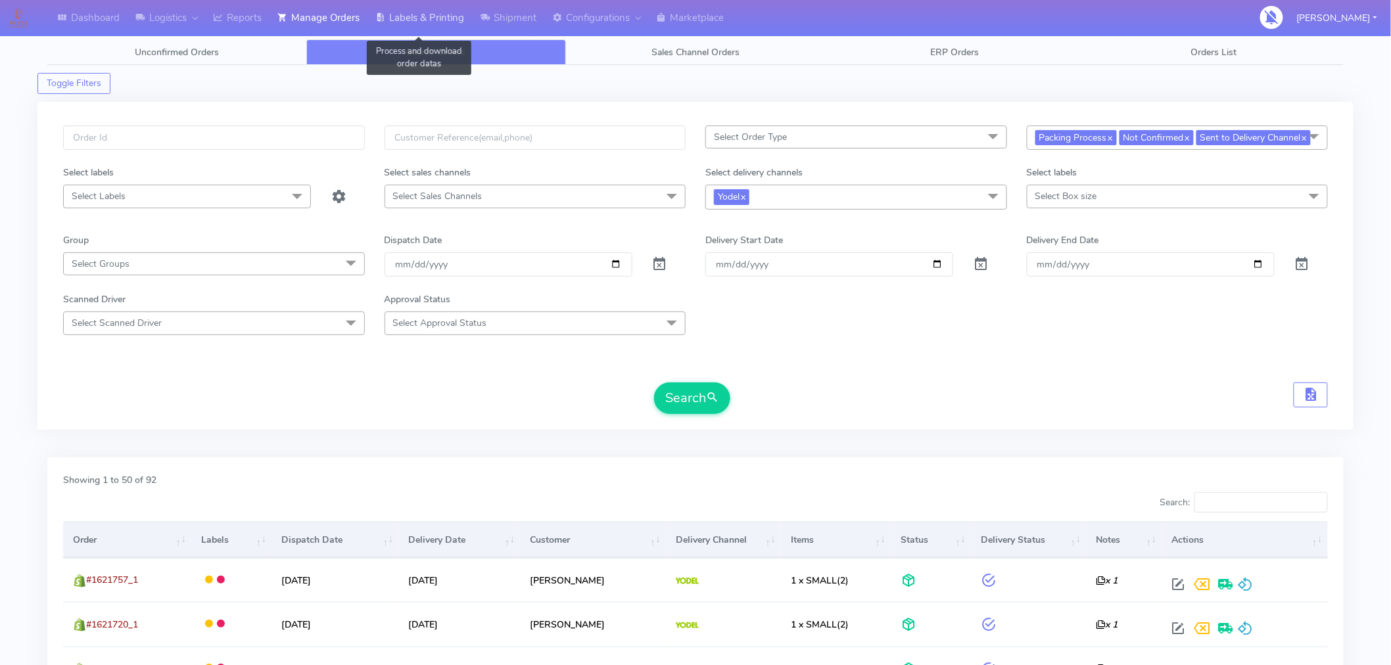
click at [427, 23] on link "Labels & Printing" at bounding box center [419, 18] width 105 height 36
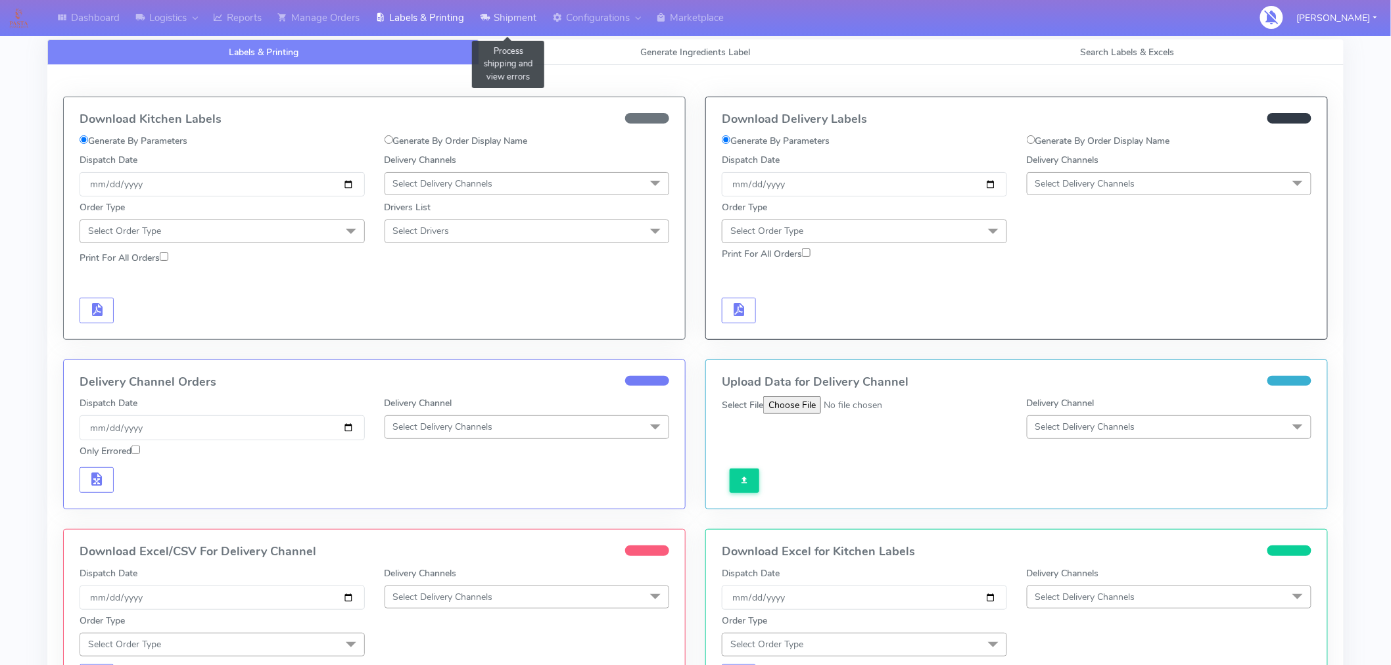
click at [509, 33] on link "Shipment" at bounding box center [508, 18] width 72 height 36
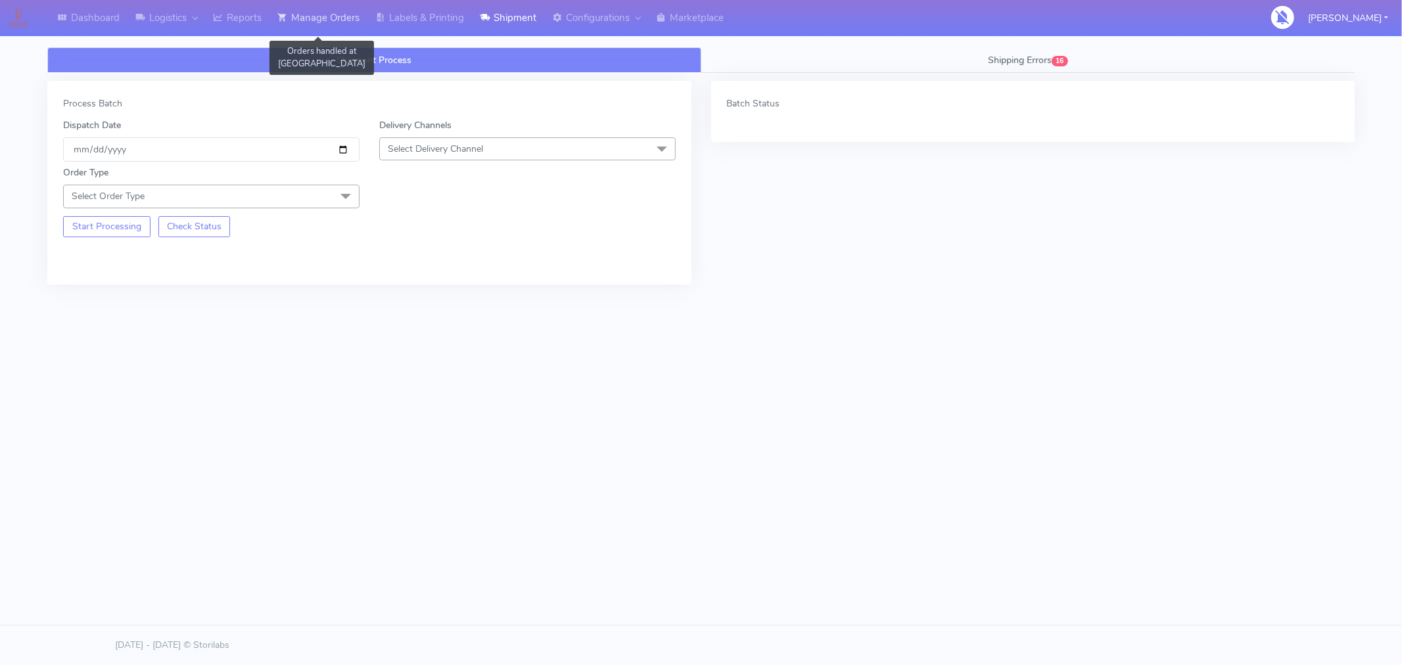
click at [338, 22] on link "Manage Orders" at bounding box center [319, 18] width 98 height 36
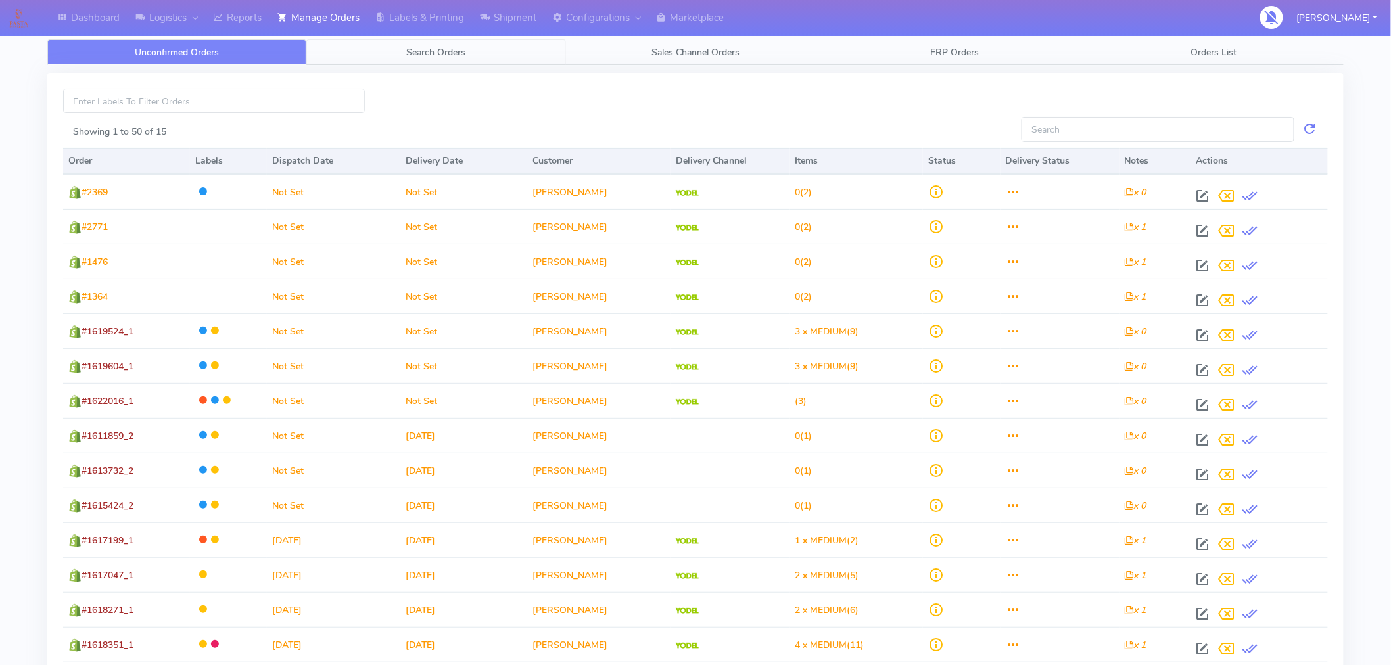
click at [445, 61] on link "Search Orders" at bounding box center [435, 52] width 259 height 26
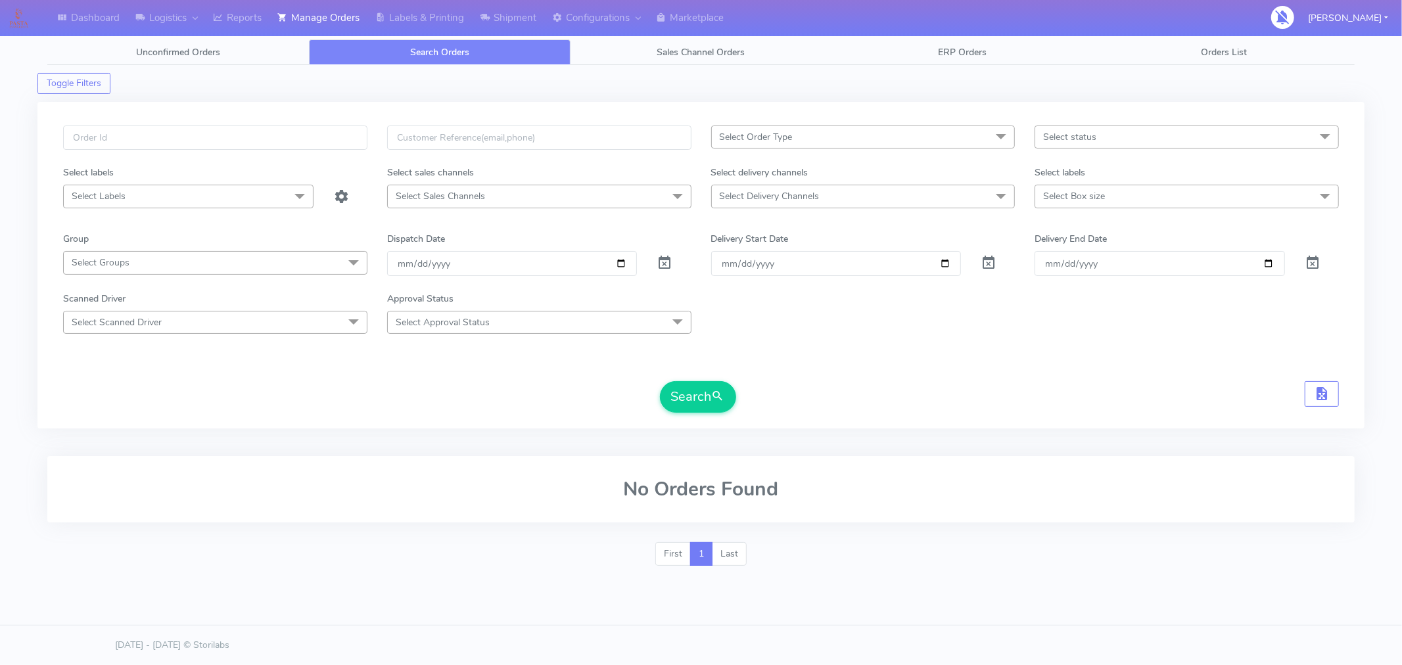
click at [776, 341] on form "Select Order Type Select All MEALS ATAVI One Off Pasta Club Gift Kit Event Unkn…" at bounding box center [701, 269] width 1276 height 287
click at [694, 415] on div "Select Order Type Select All MEALS ATAVI One Off Pasta Club Gift Kit Event Unkn…" at bounding box center [701, 273] width 1296 height 295
click at [701, 401] on button "Search" at bounding box center [698, 397] width 76 height 32
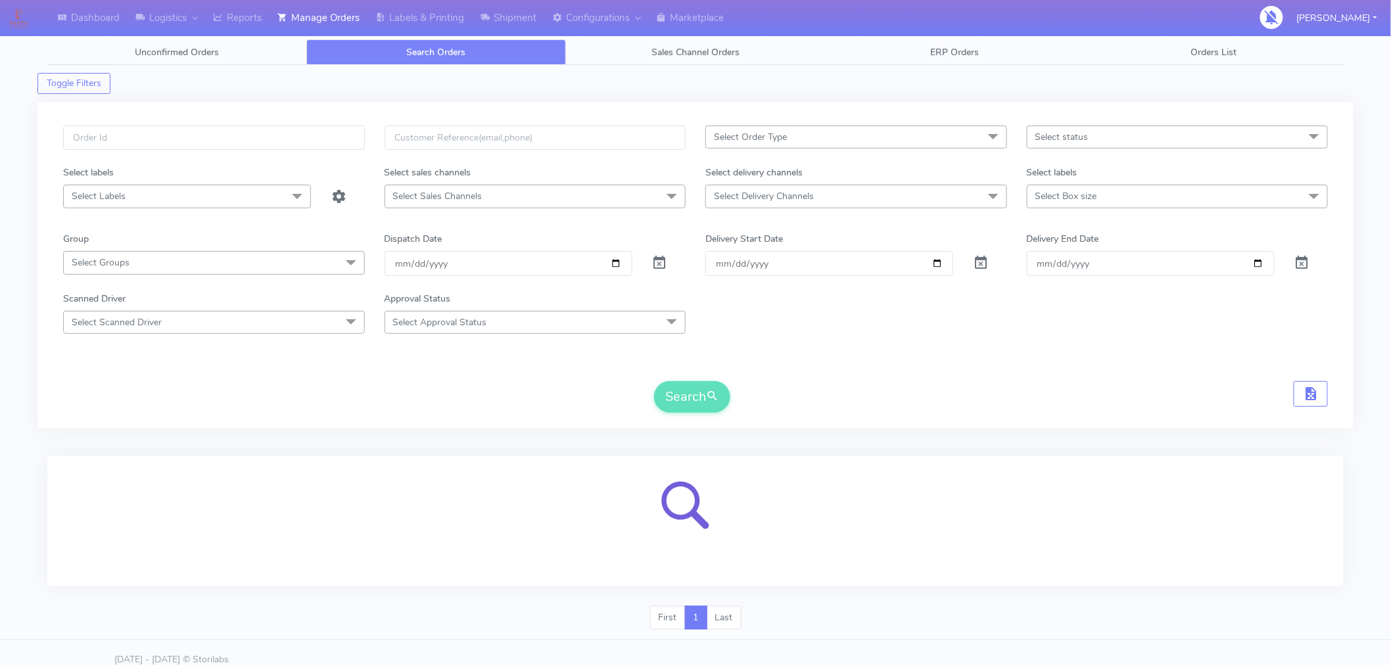
click at [883, 205] on span "Select Delivery Channels" at bounding box center [856, 196] width 302 height 23
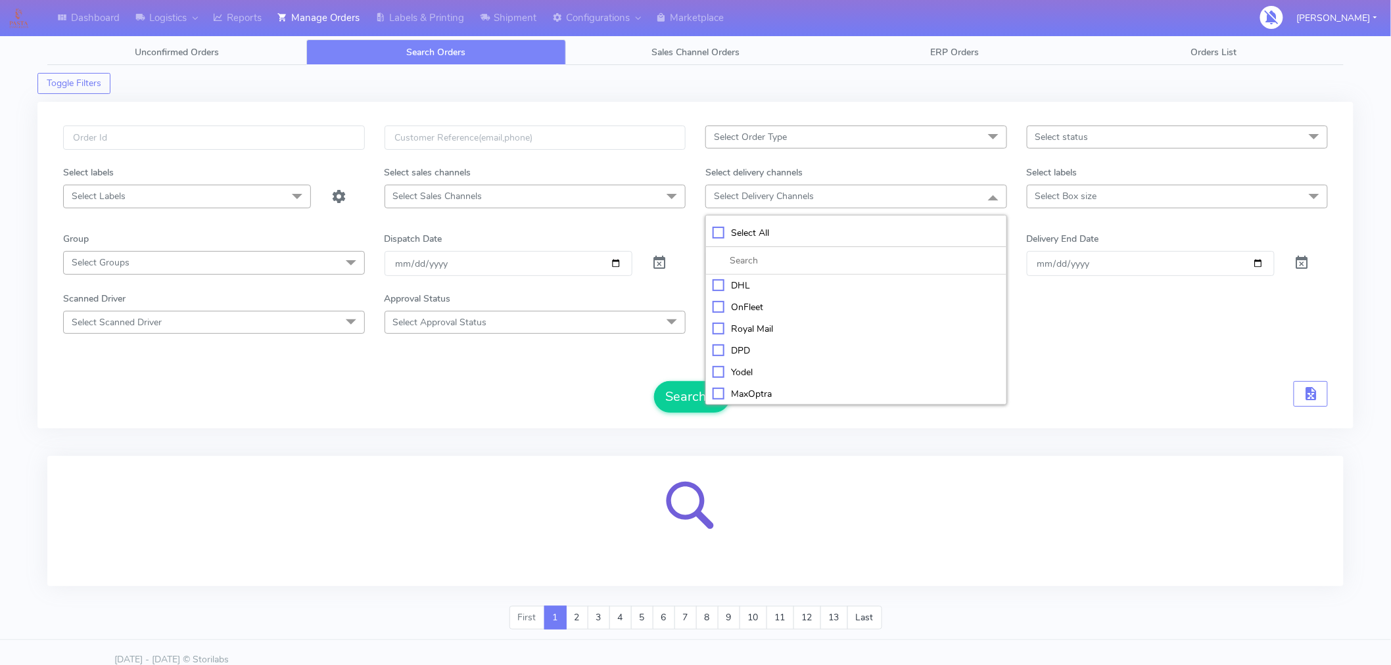
click at [1126, 136] on span "Select status" at bounding box center [1178, 137] width 302 height 23
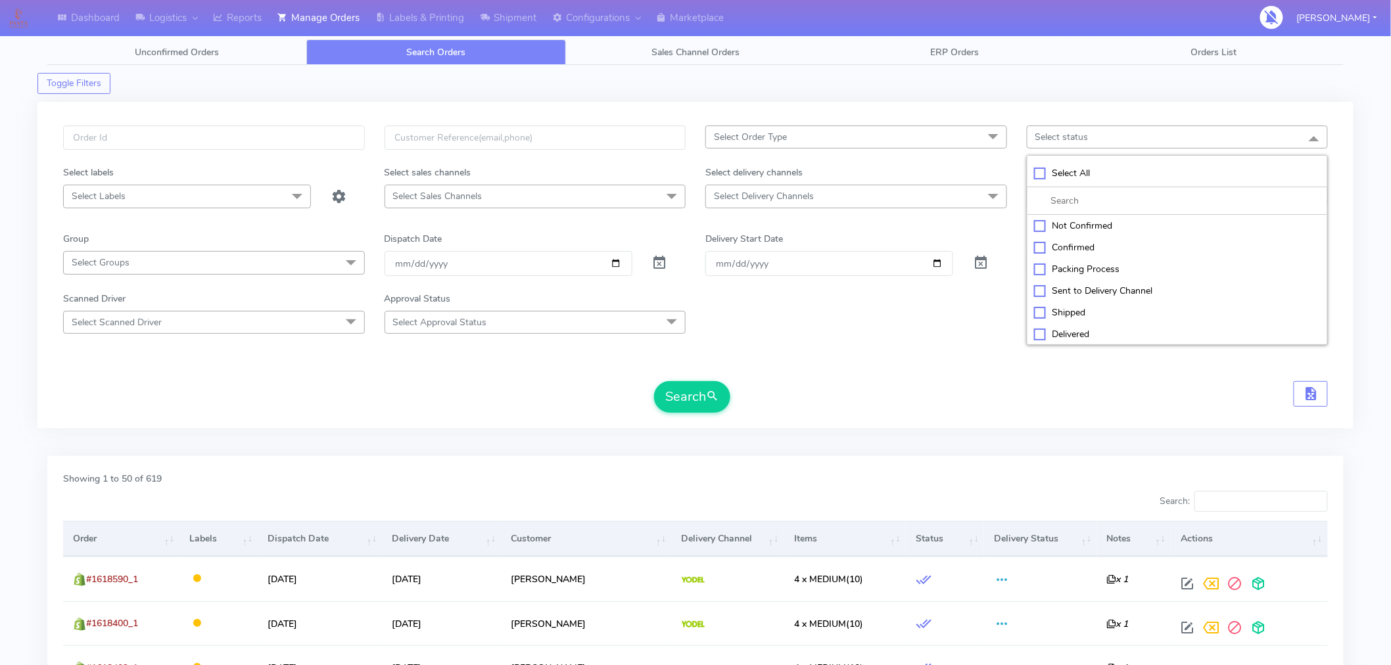
click at [832, 208] on span "Select Delivery Channels" at bounding box center [856, 196] width 302 height 23
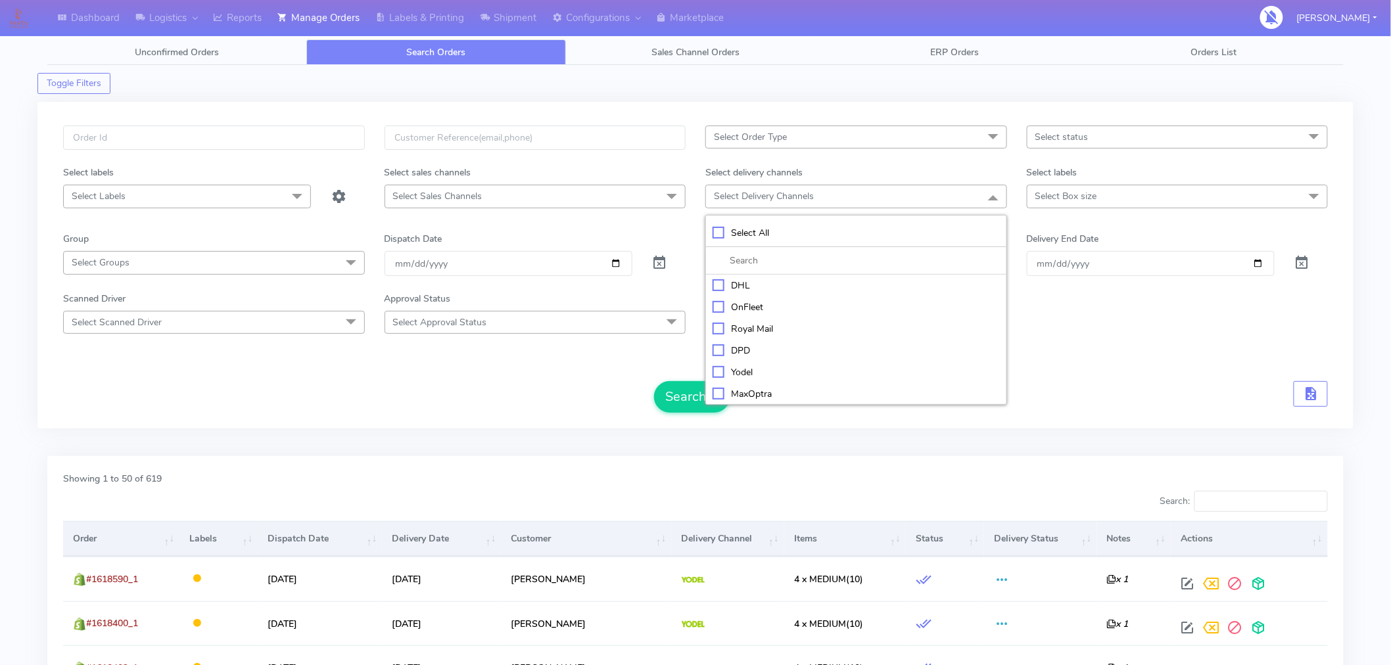
click at [739, 375] on div "Yodel" at bounding box center [856, 372] width 287 height 14
checkbox input "true"
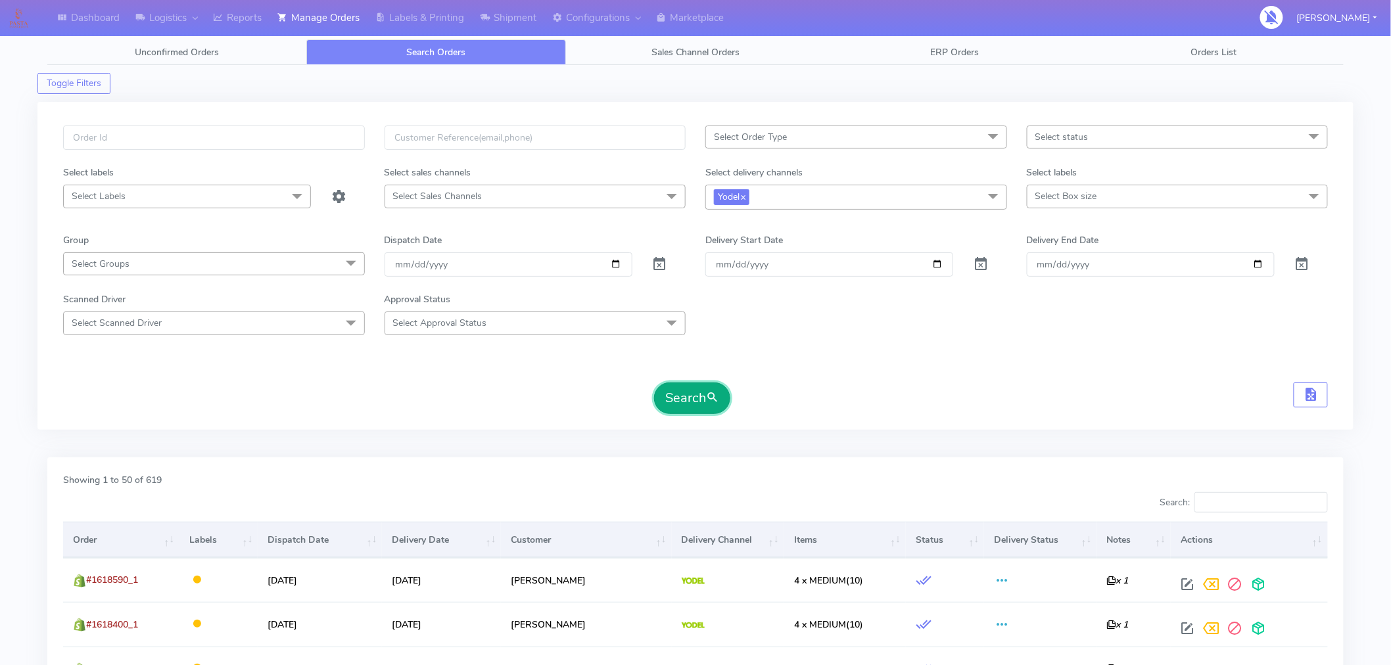
click at [690, 396] on button "Search" at bounding box center [692, 399] width 76 height 32
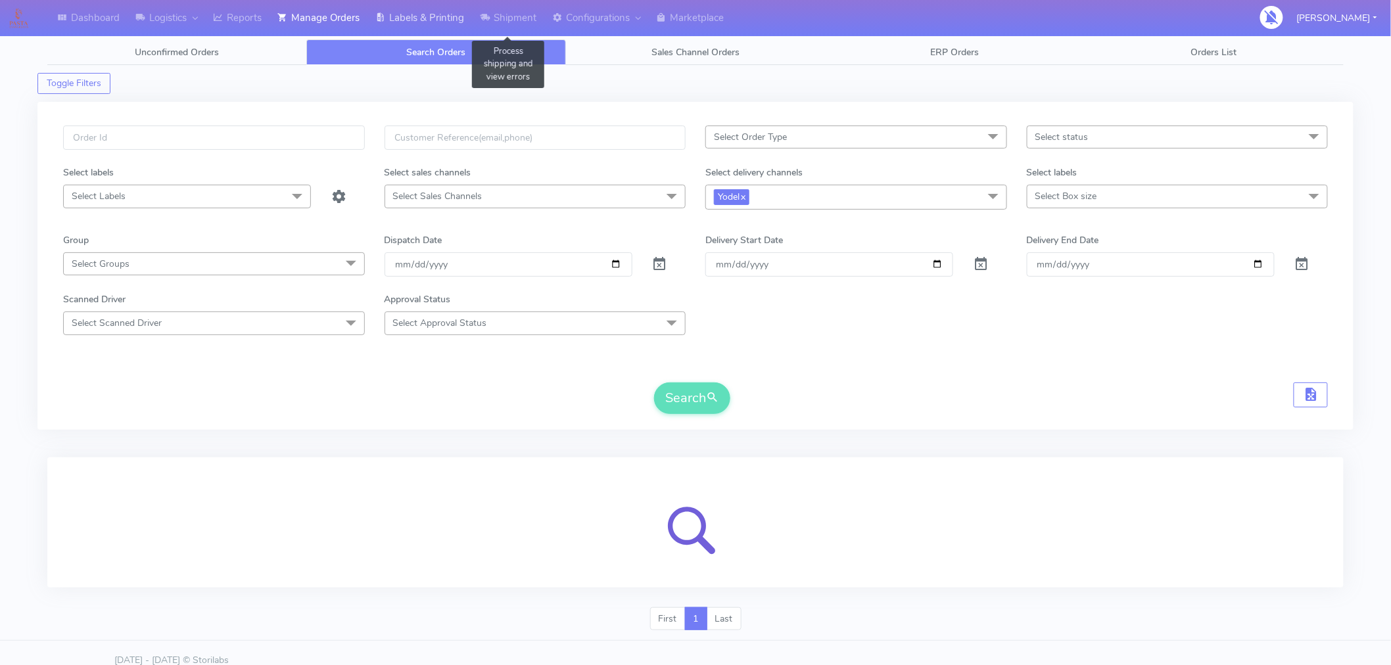
drag, startPoint x: 515, startPoint y: 17, endPoint x: 442, endPoint y: 20, distance: 73.0
